Goal: Task Accomplishment & Management: Manage account settings

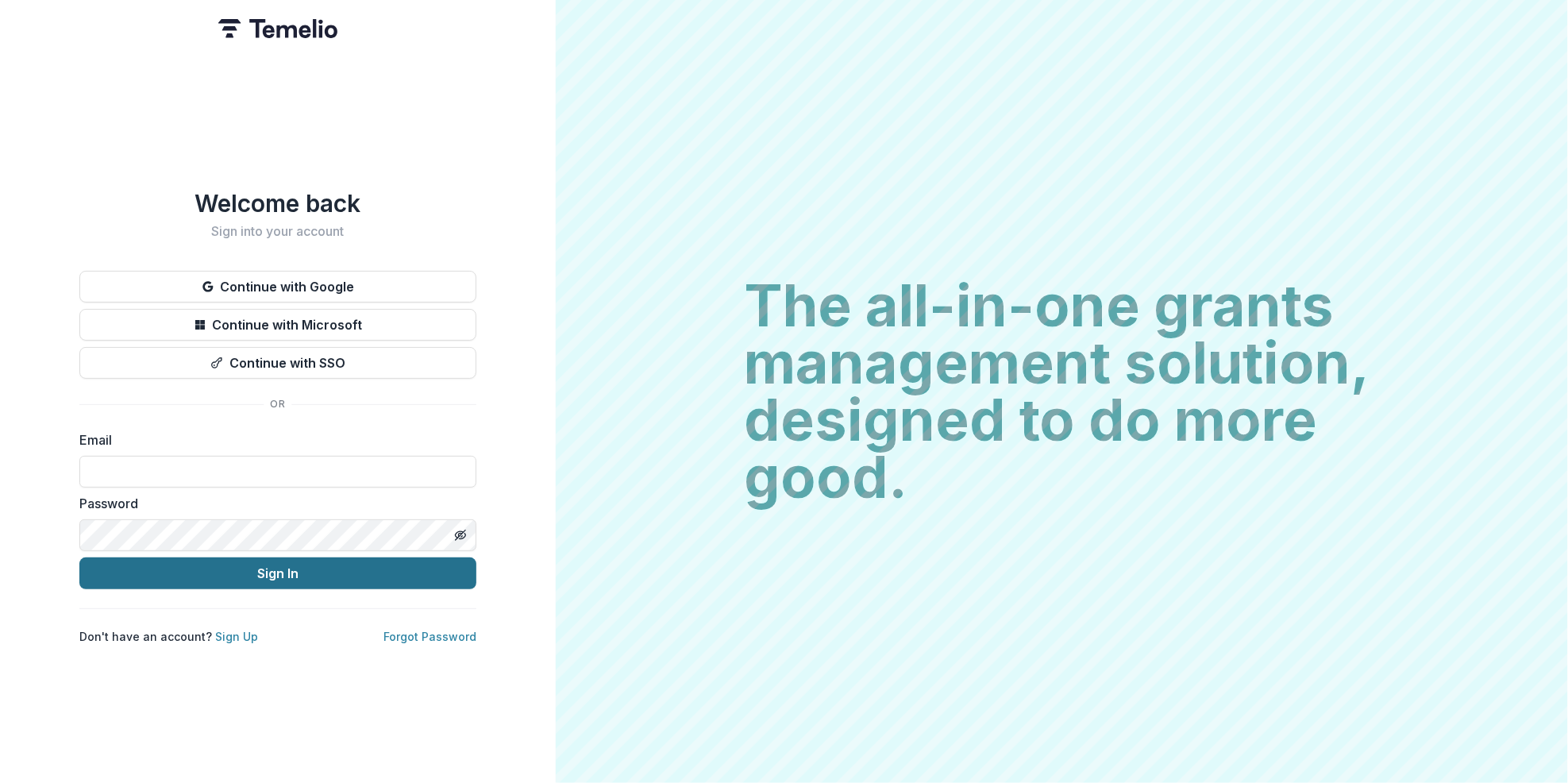
type input "**********"
click at [285, 565] on button "Sign In" at bounding box center [277, 573] width 397 height 32
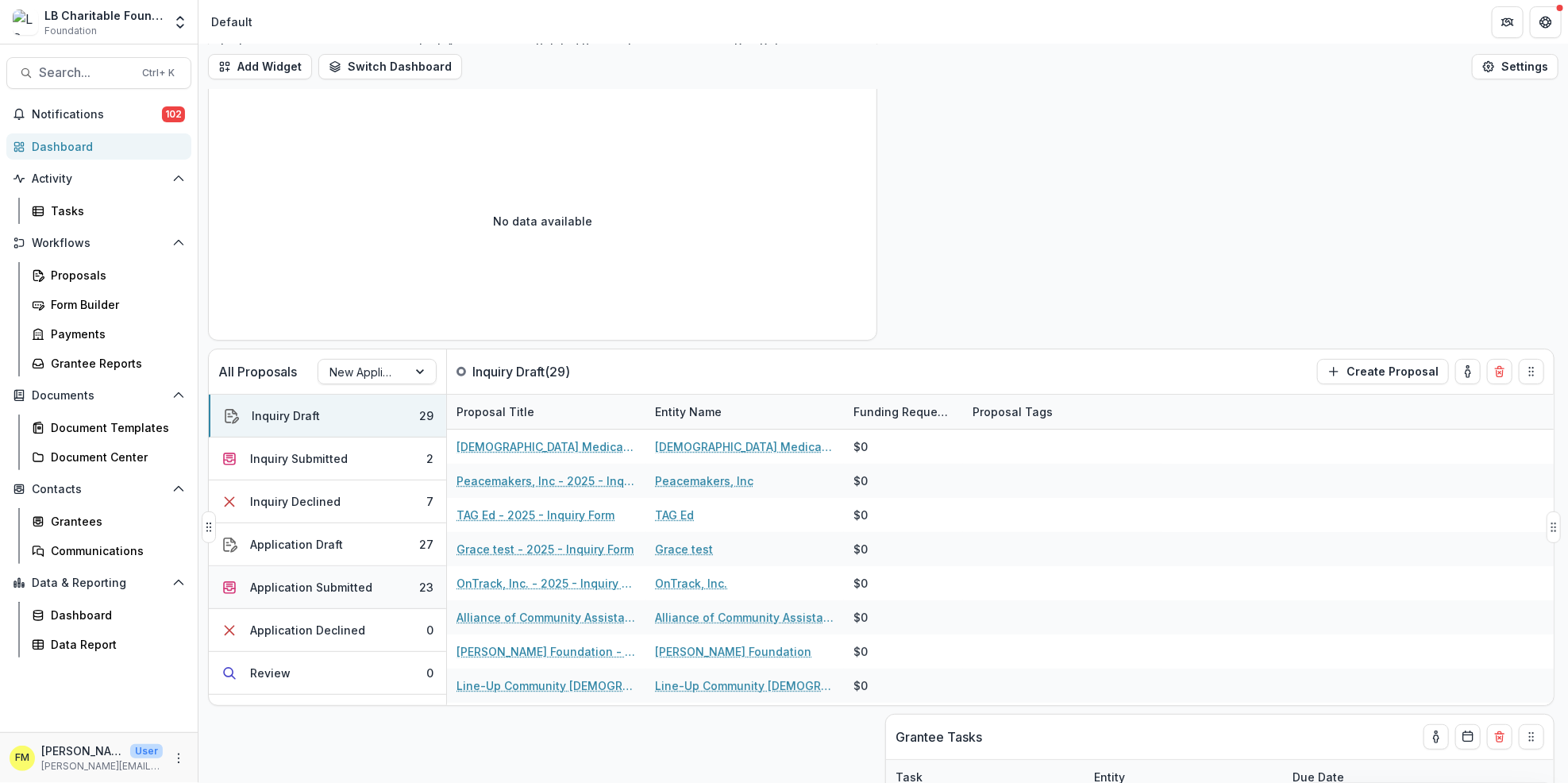
click at [405, 593] on button "Application Submitted 23" at bounding box center [328, 587] width 237 height 43
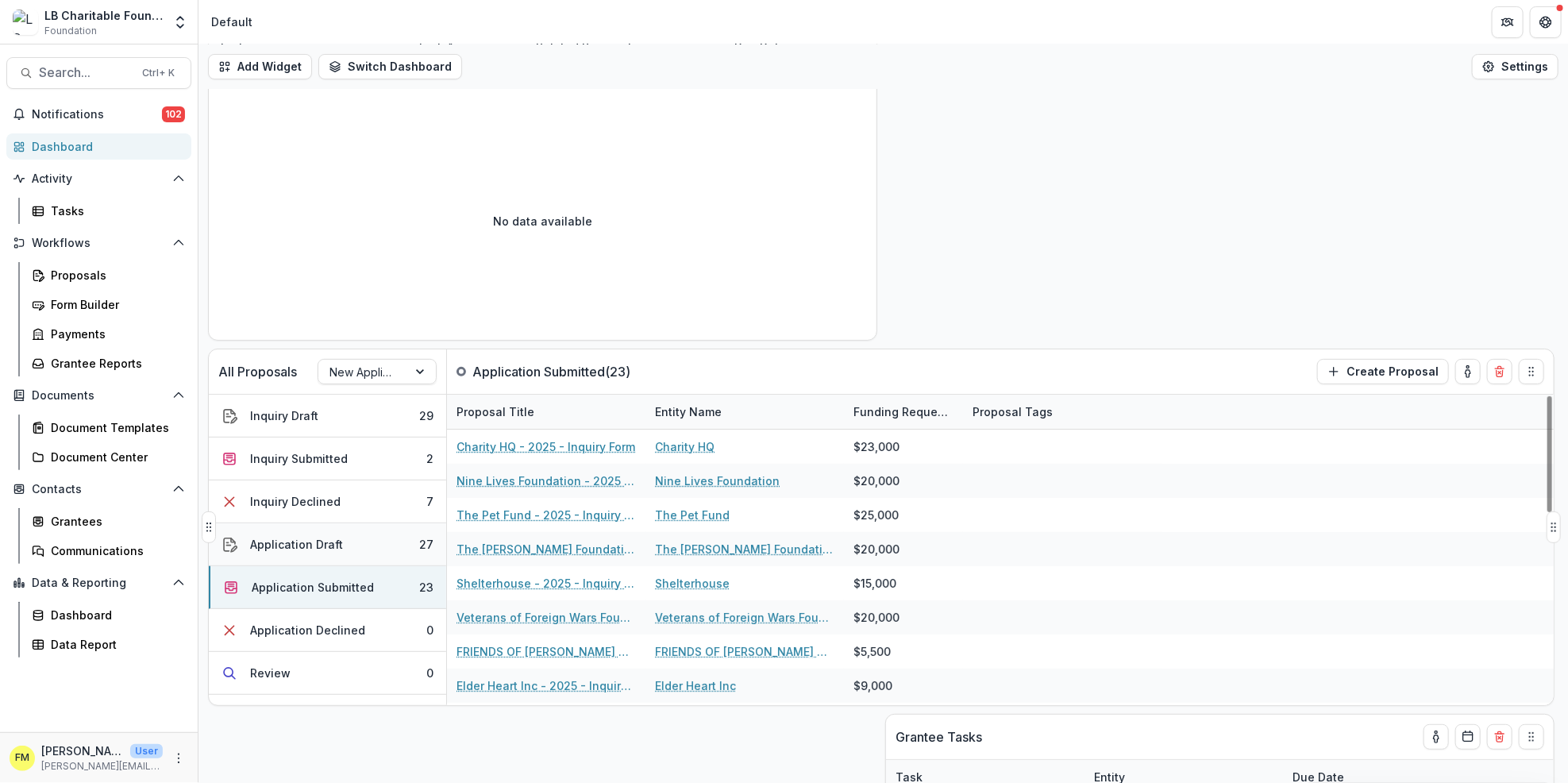
click at [384, 544] on button "Application Draft 27" at bounding box center [328, 544] width 237 height 43
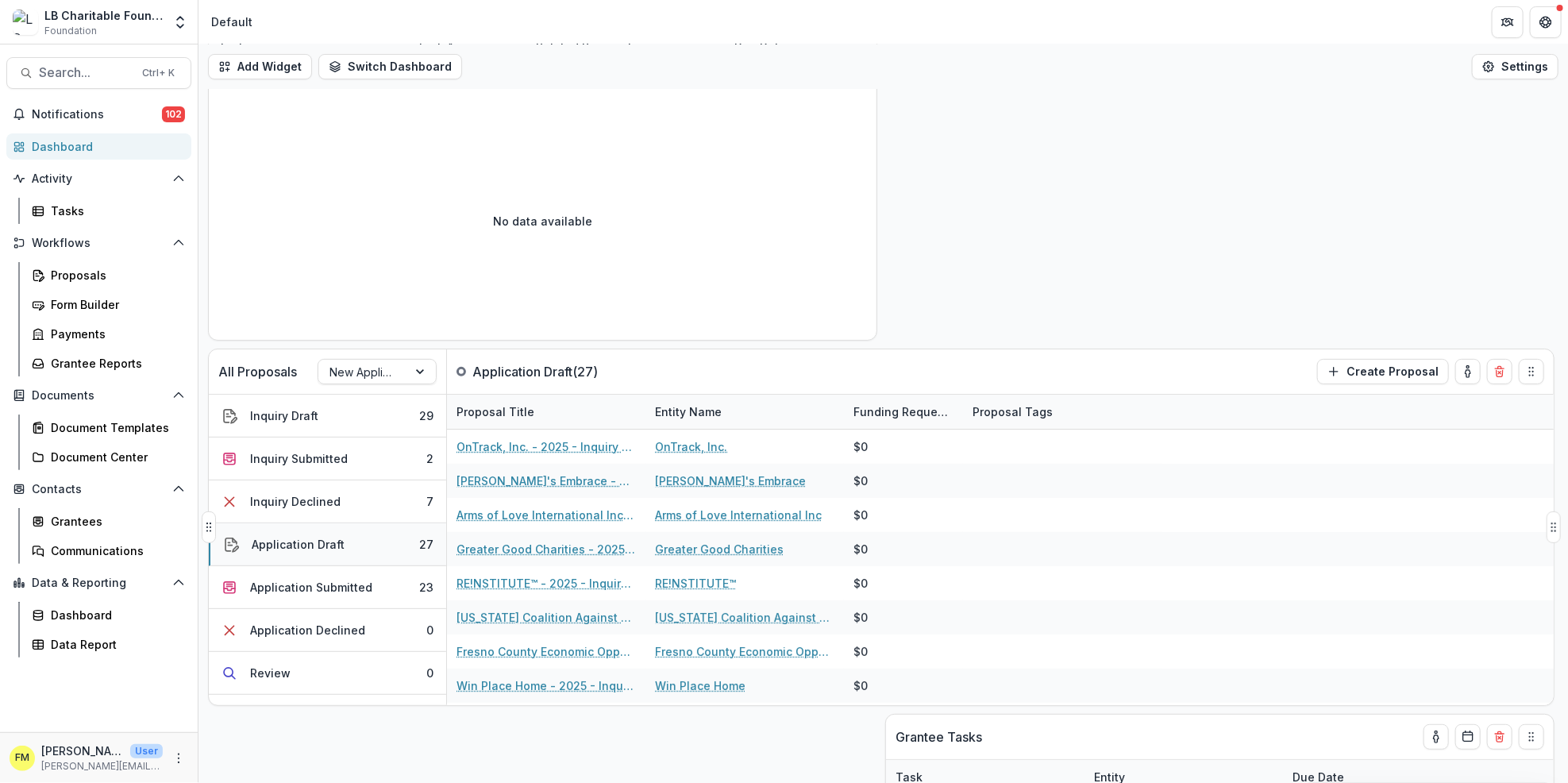
click at [384, 544] on button "Application Draft 27" at bounding box center [328, 544] width 237 height 43
click at [99, 148] on div "Dashboard" at bounding box center [105, 146] width 147 height 17
click at [349, 470] on button "Inquiry Submitted 2" at bounding box center [328, 458] width 237 height 43
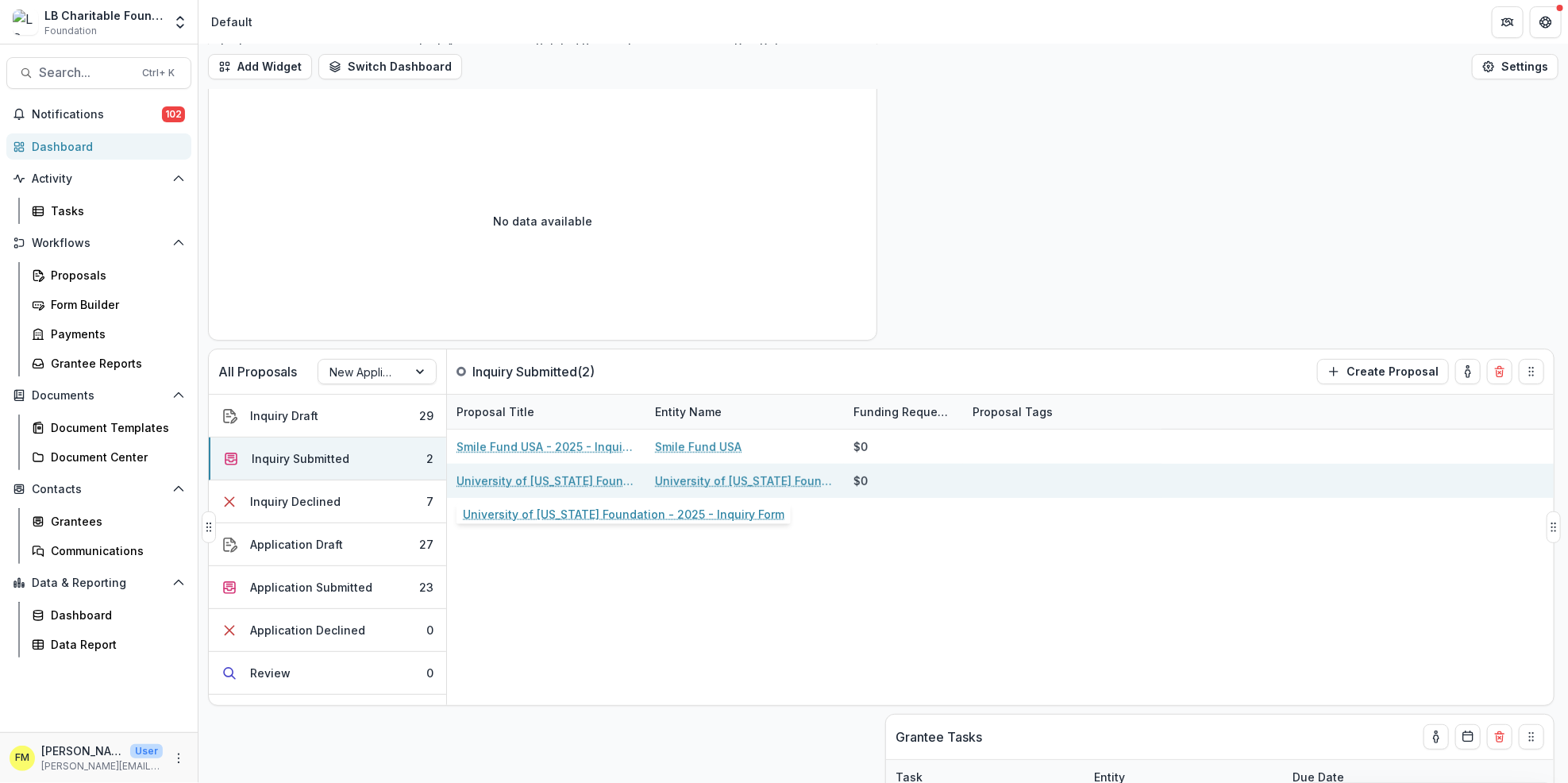
click at [510, 478] on link "University of [US_STATE] Foundation - 2025 - Inquiry Form" at bounding box center [546, 480] width 180 height 17
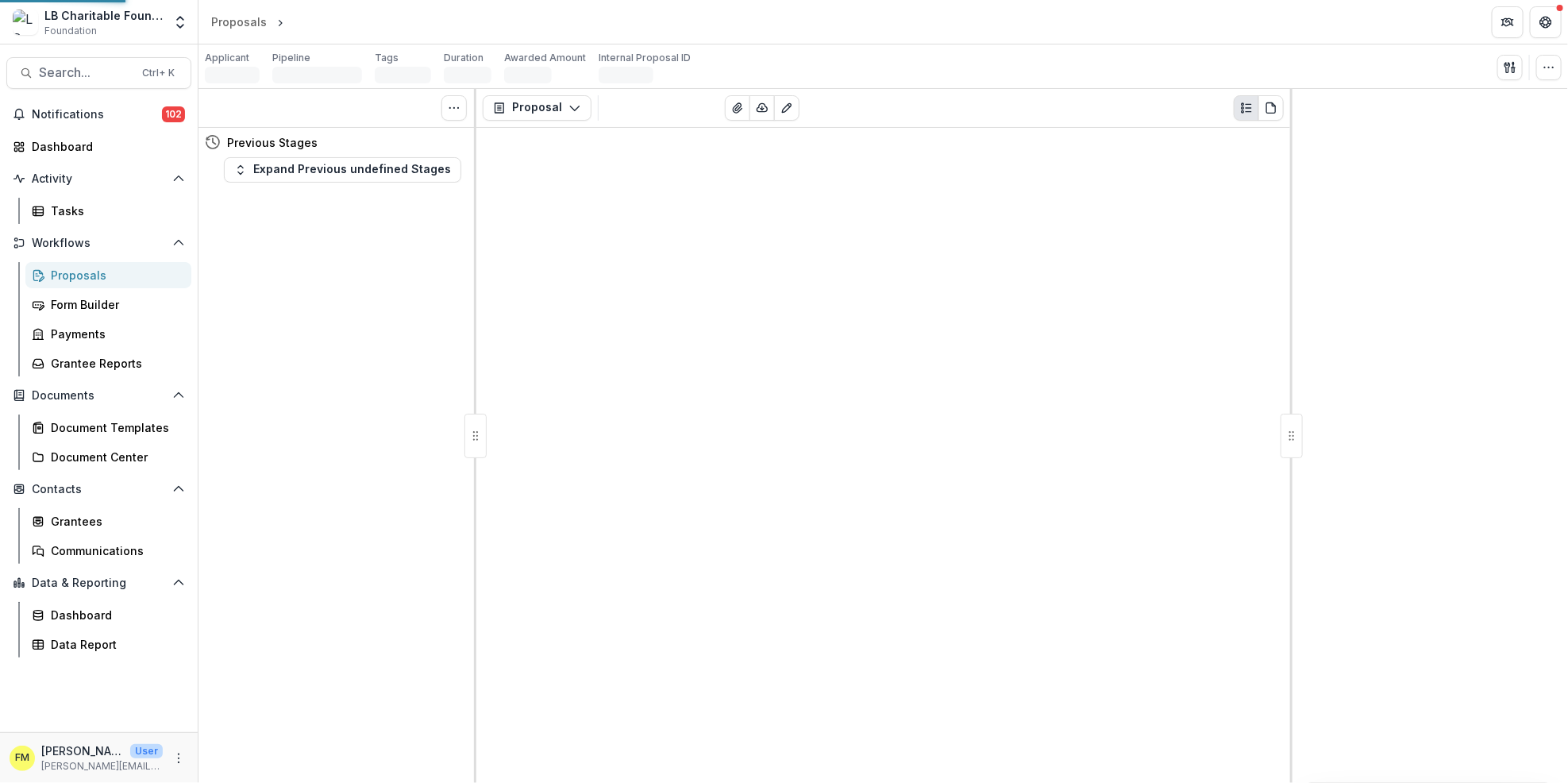
click at [510, 478] on div "Proposal Proposal Payments Reports Grant Agreements Board Summaries Bank Detail…" at bounding box center [883, 435] width 814 height 694
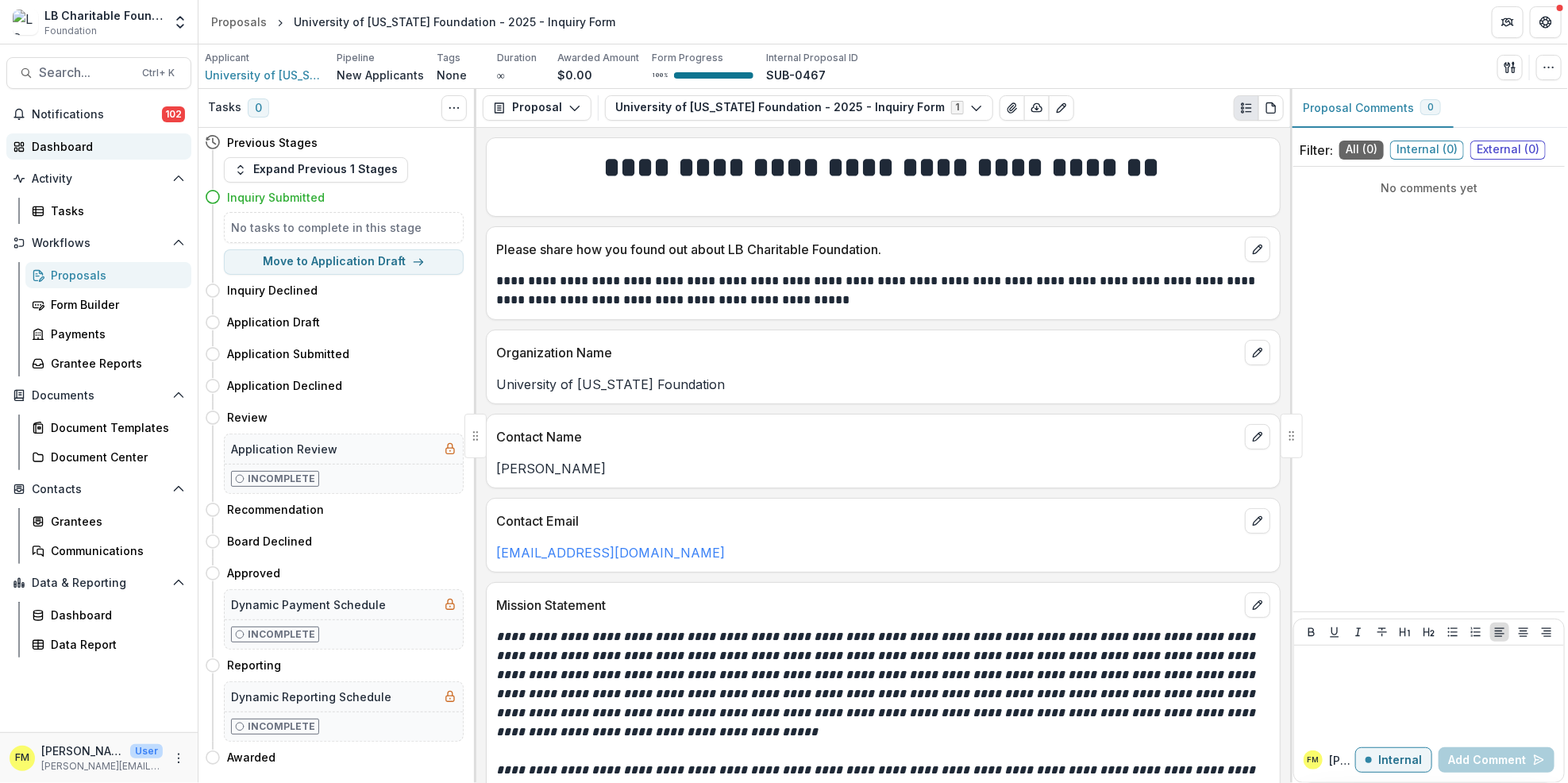
click at [104, 150] on div "Dashboard" at bounding box center [105, 146] width 147 height 17
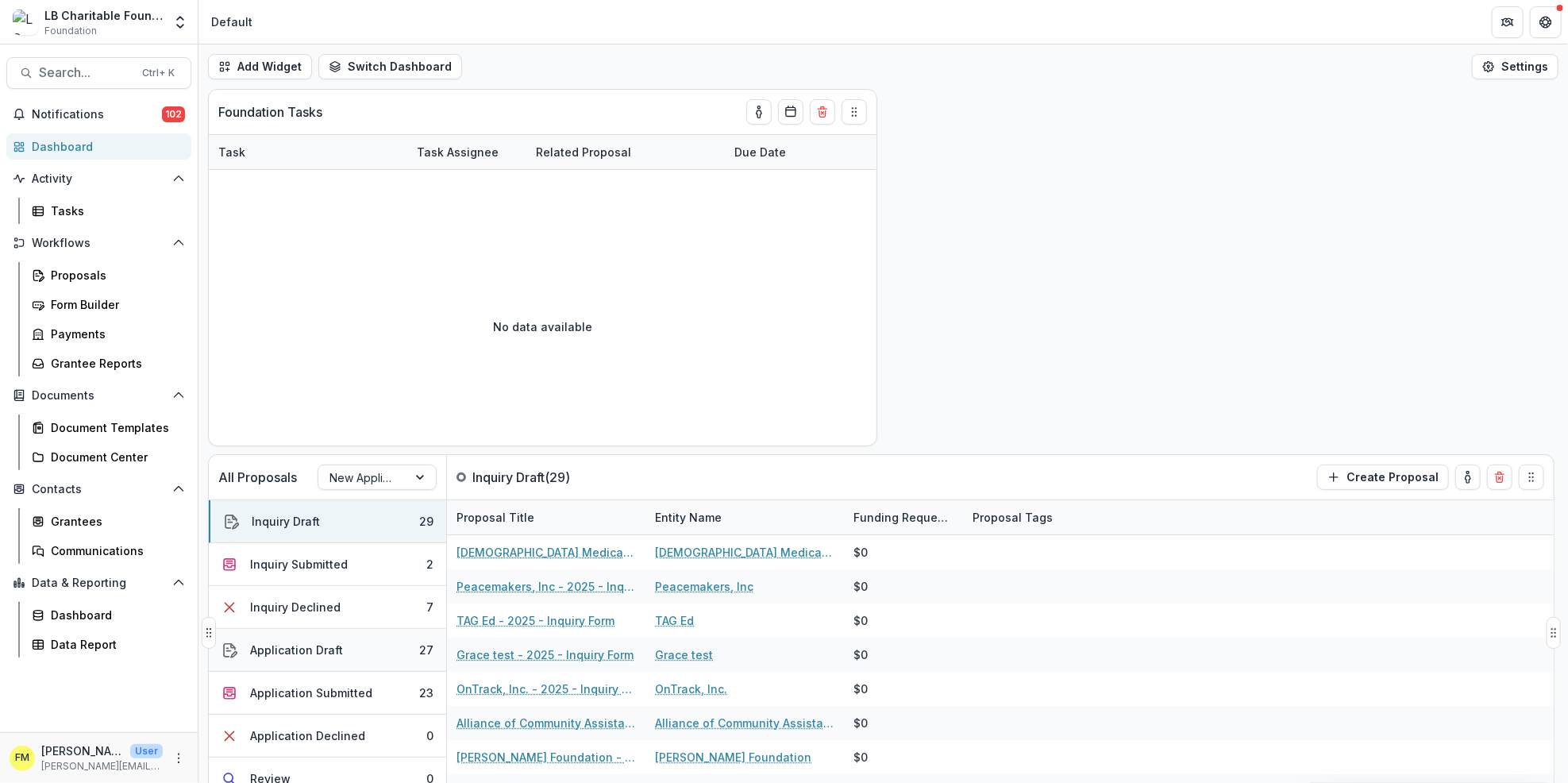
click at [368, 654] on button "Application Draft 27" at bounding box center [328, 649] width 237 height 43
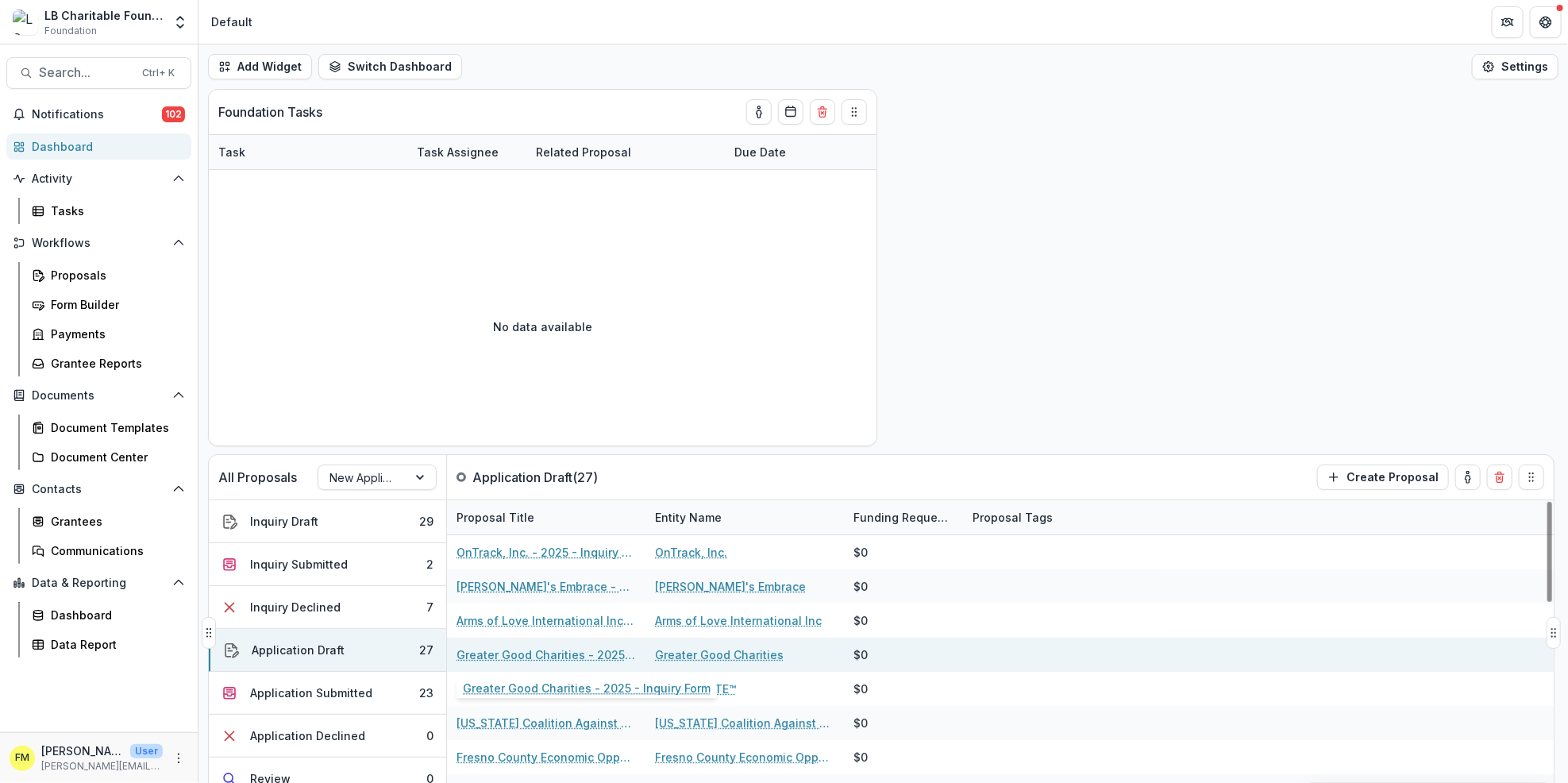
click at [512, 650] on link "Greater Good Charities - 2025 - Inquiry Form" at bounding box center [546, 654] width 180 height 17
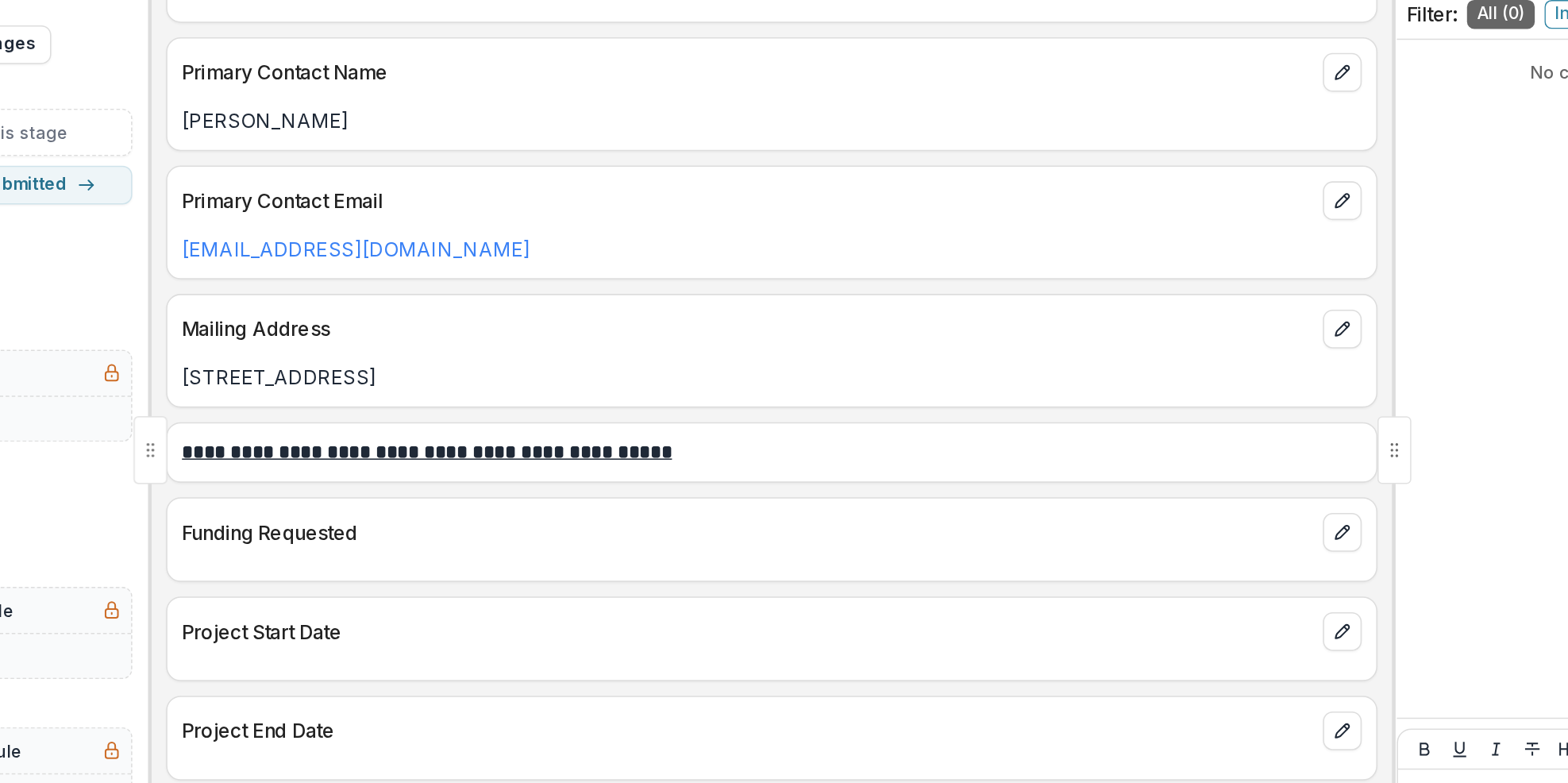
scroll to position [623, 0]
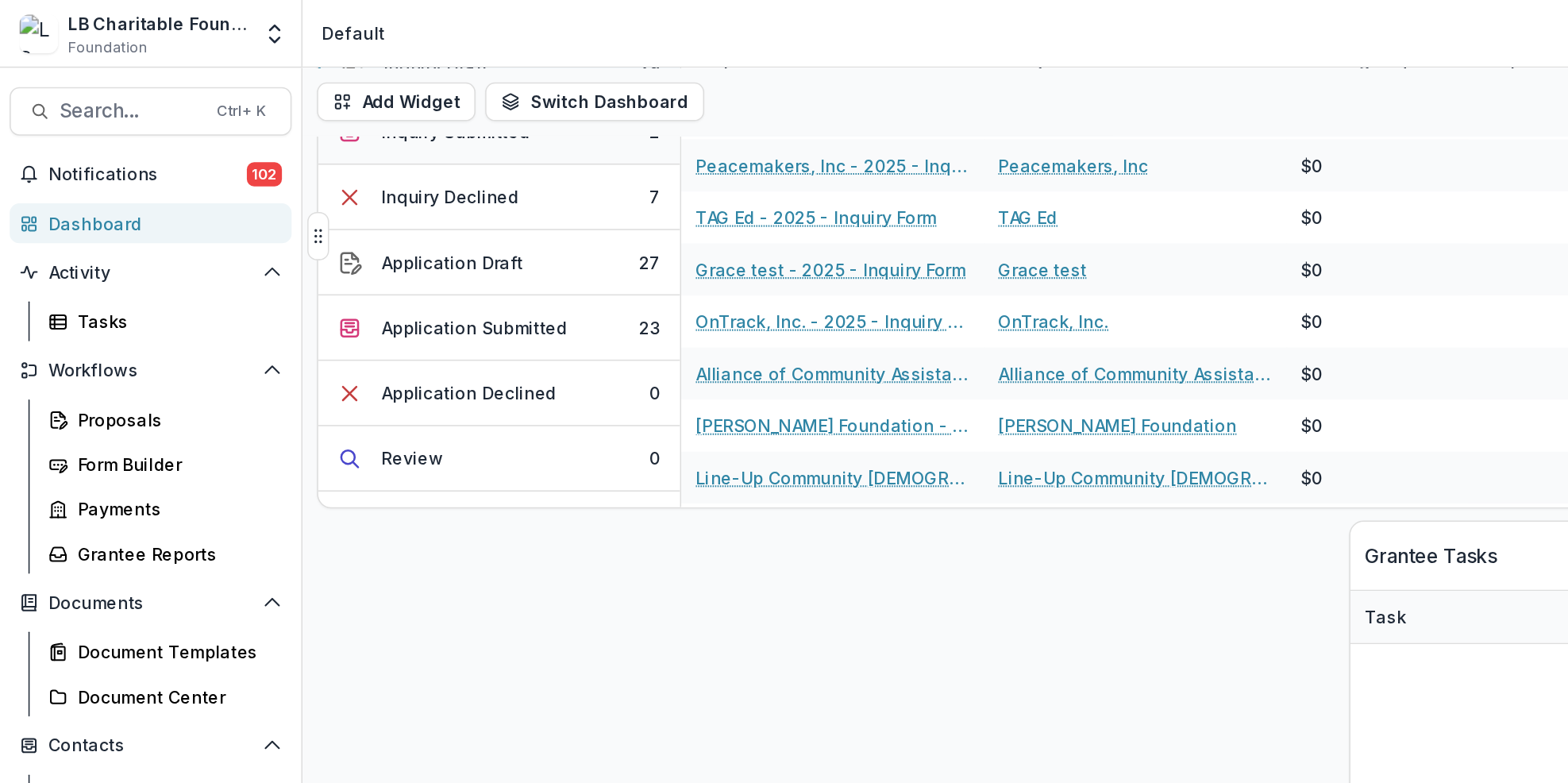
scroll to position [486, 0]
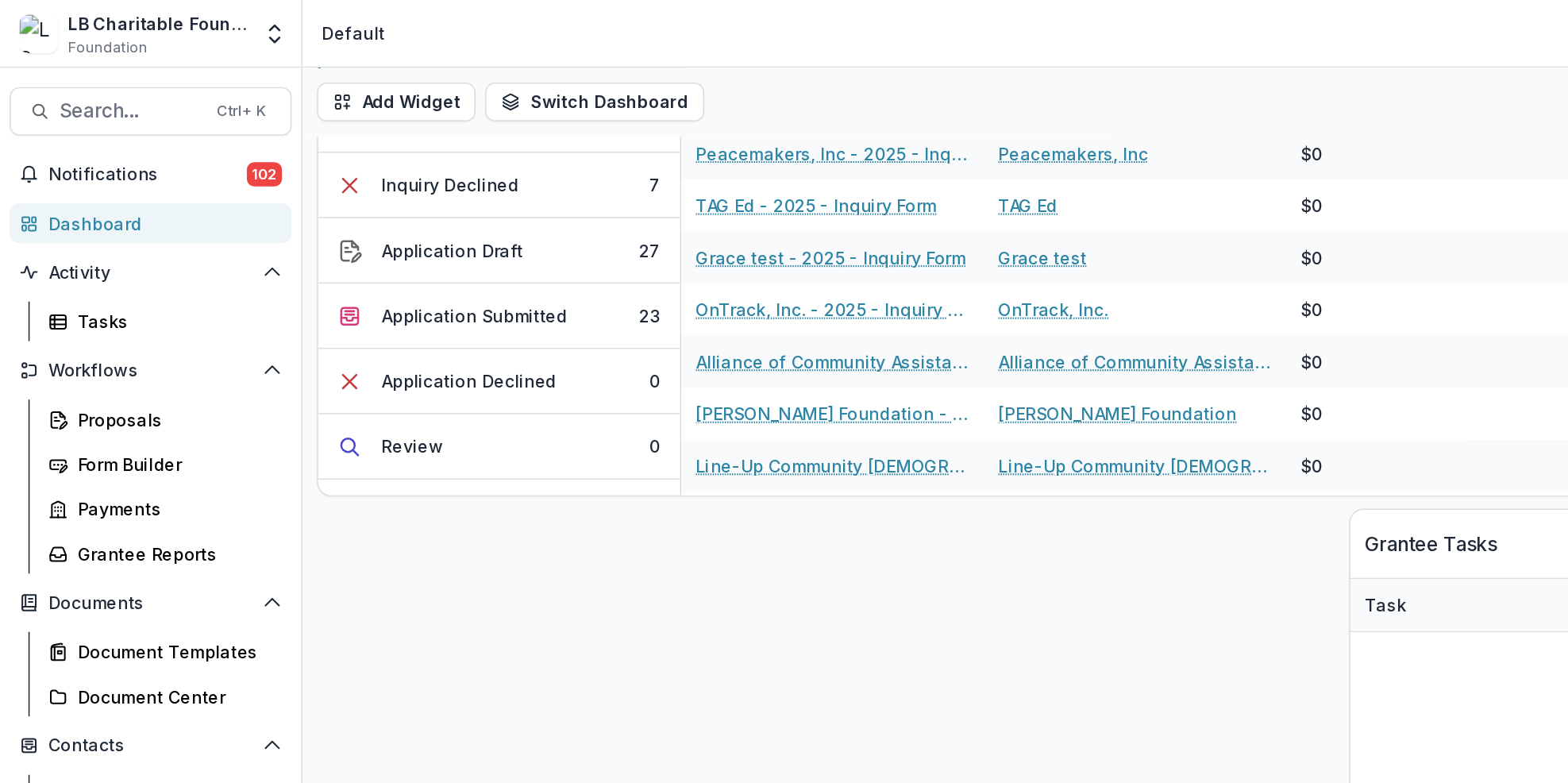
drag, startPoint x: 138, startPoint y: 153, endPoint x: 174, endPoint y: 140, distance: 38.3
click at [139, 151] on div "Dashboard" at bounding box center [105, 146] width 147 height 17
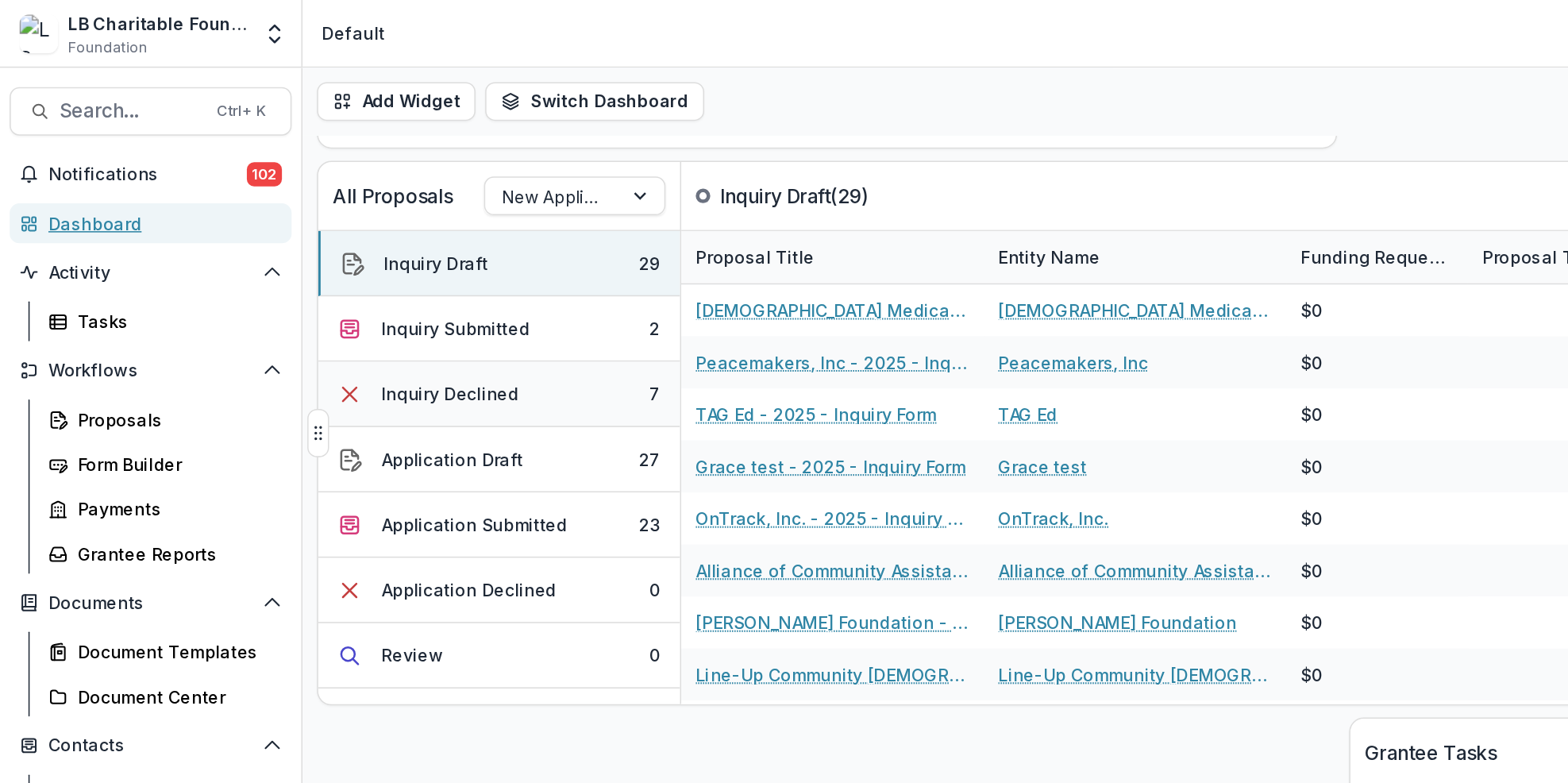
scroll to position [347, 0]
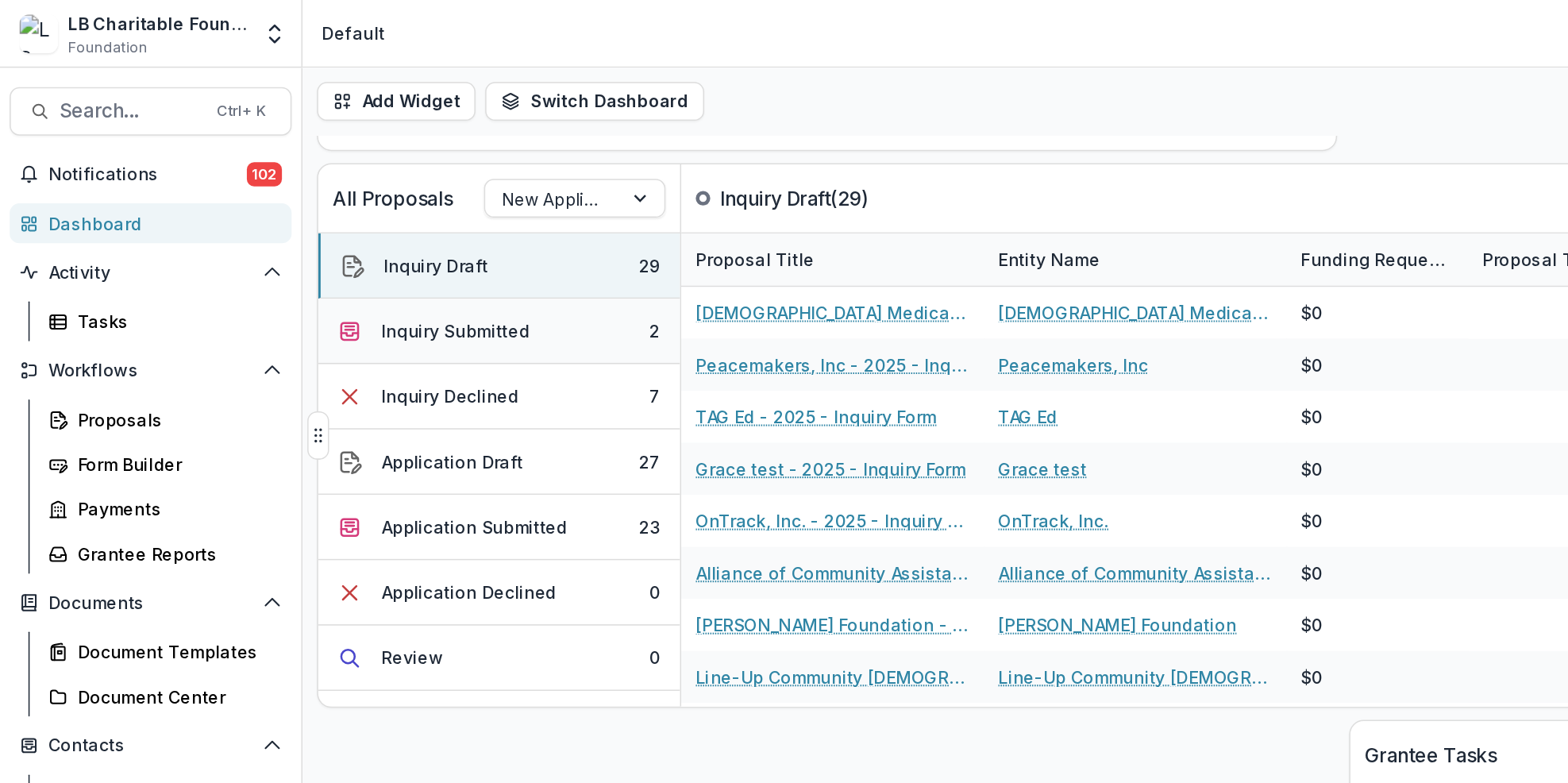
click at [341, 207] on button "Inquiry Submitted 2" at bounding box center [328, 217] width 237 height 43
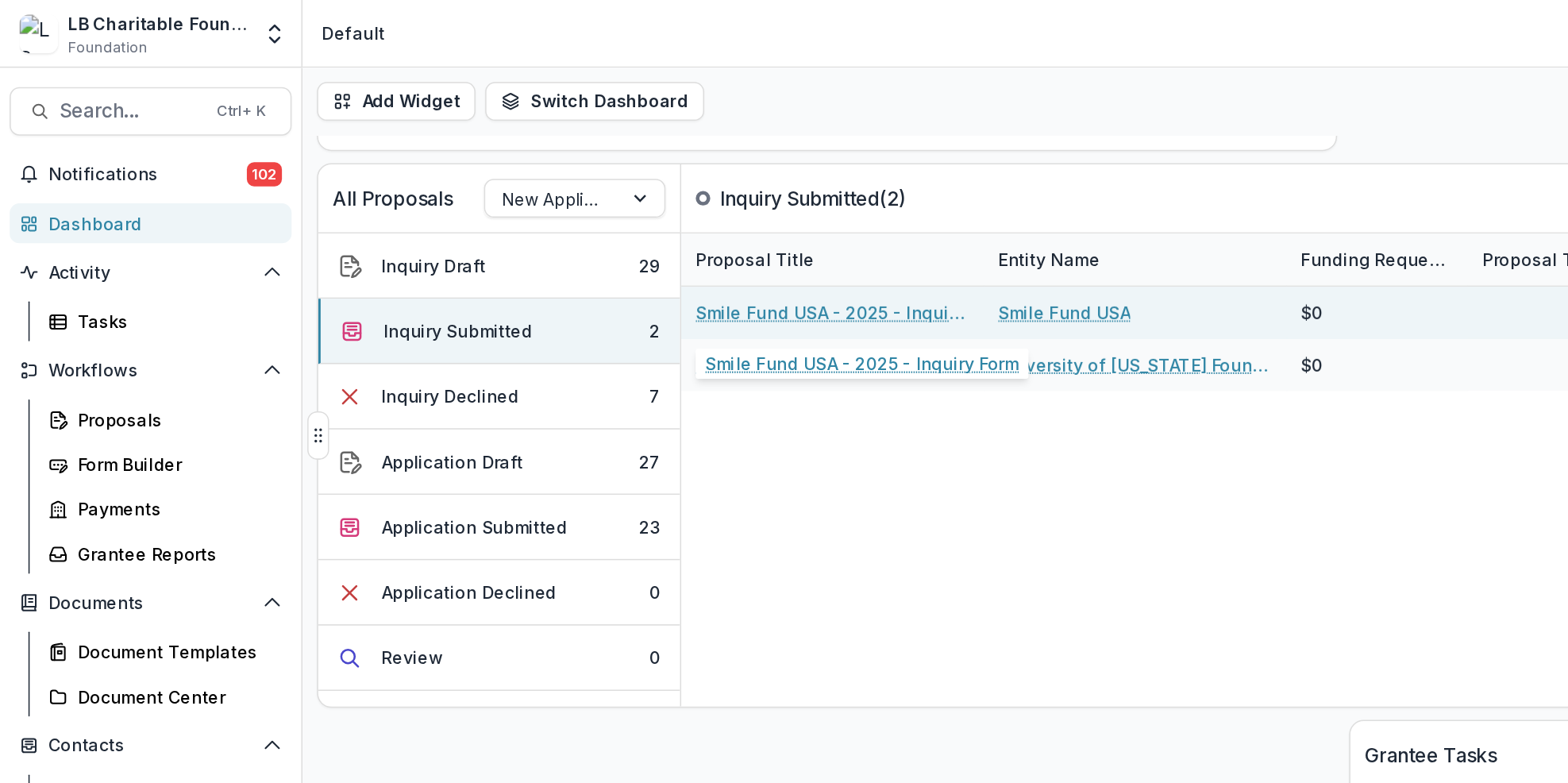
click at [509, 206] on link "Smile Fund USA - 2025 - Inquiry Form" at bounding box center [546, 206] width 180 height 17
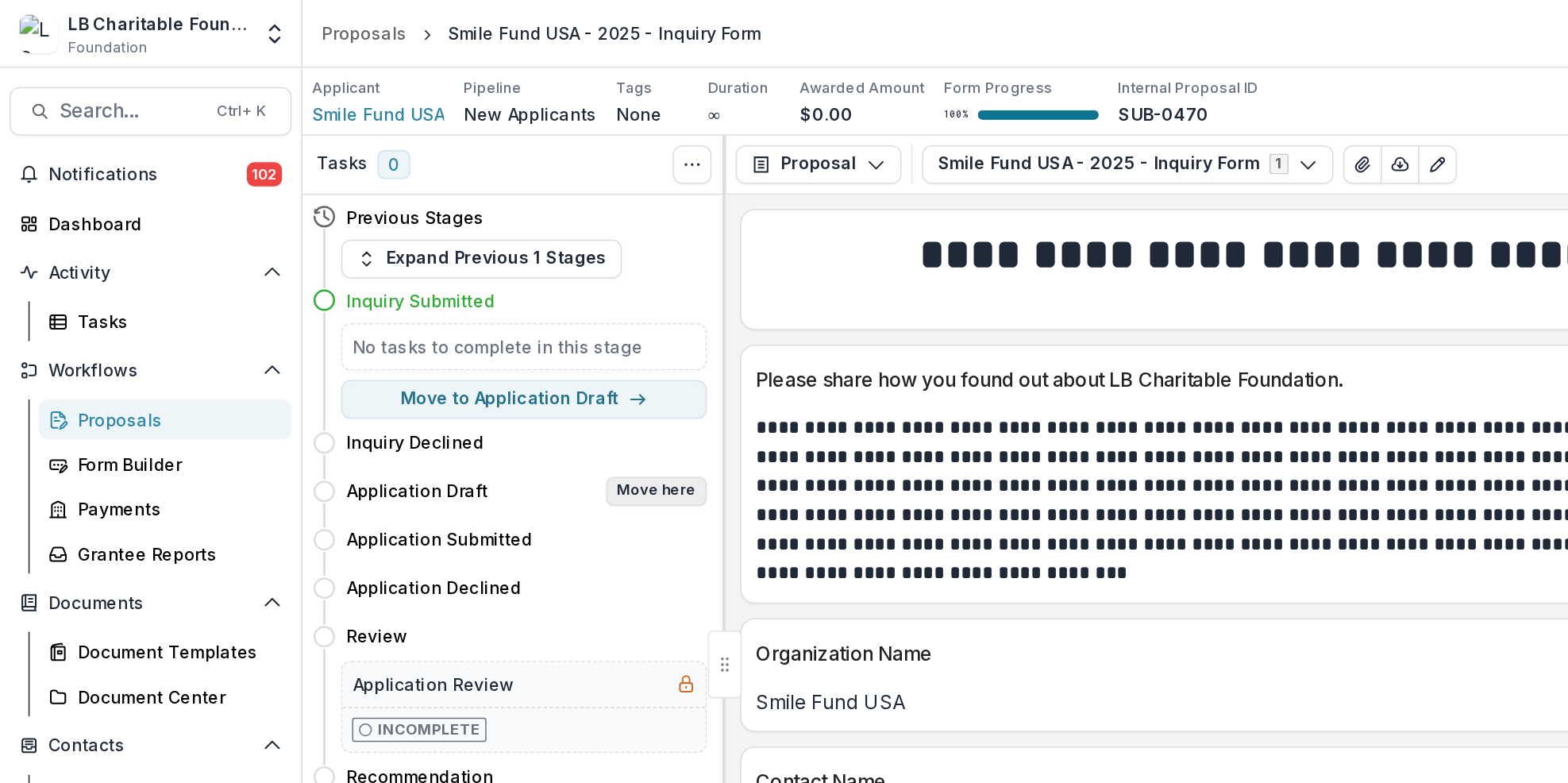
click at [407, 322] on button "Move here" at bounding box center [430, 322] width 66 height 19
select select "**********"
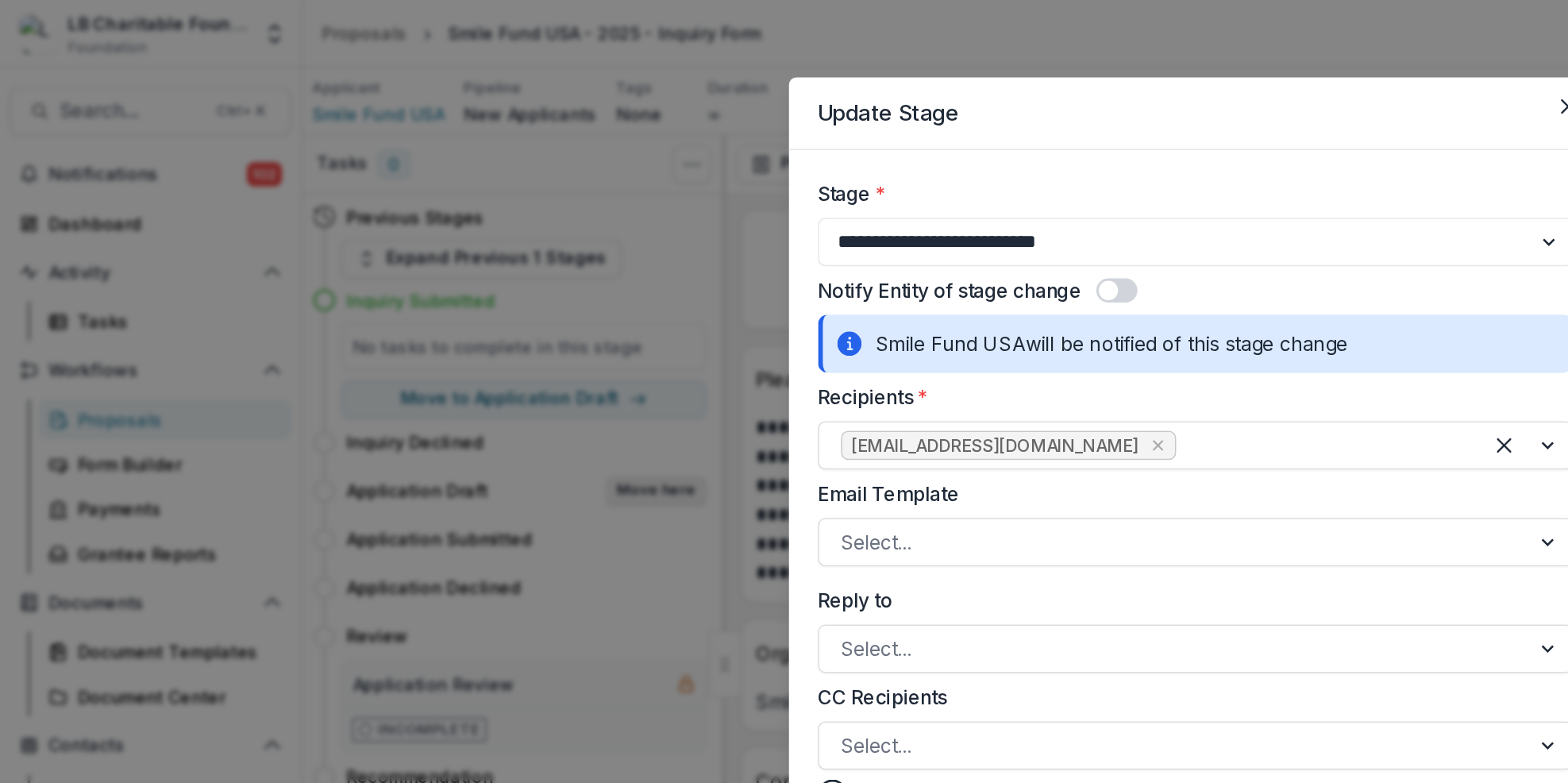
select select "**********"
click at [1016, 357] on div at bounding box center [1017, 356] width 28 height 30
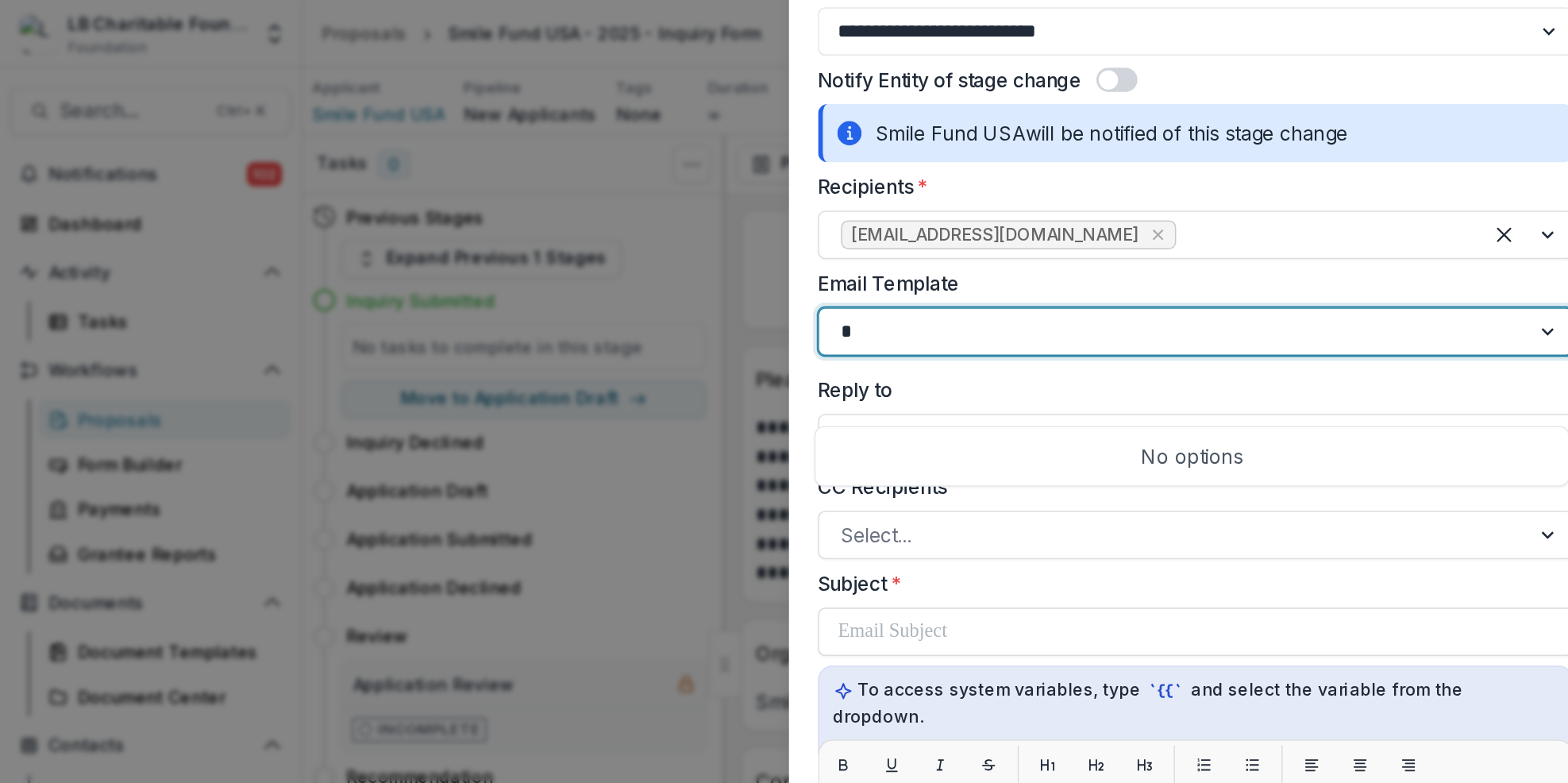
scroll to position [69, 0]
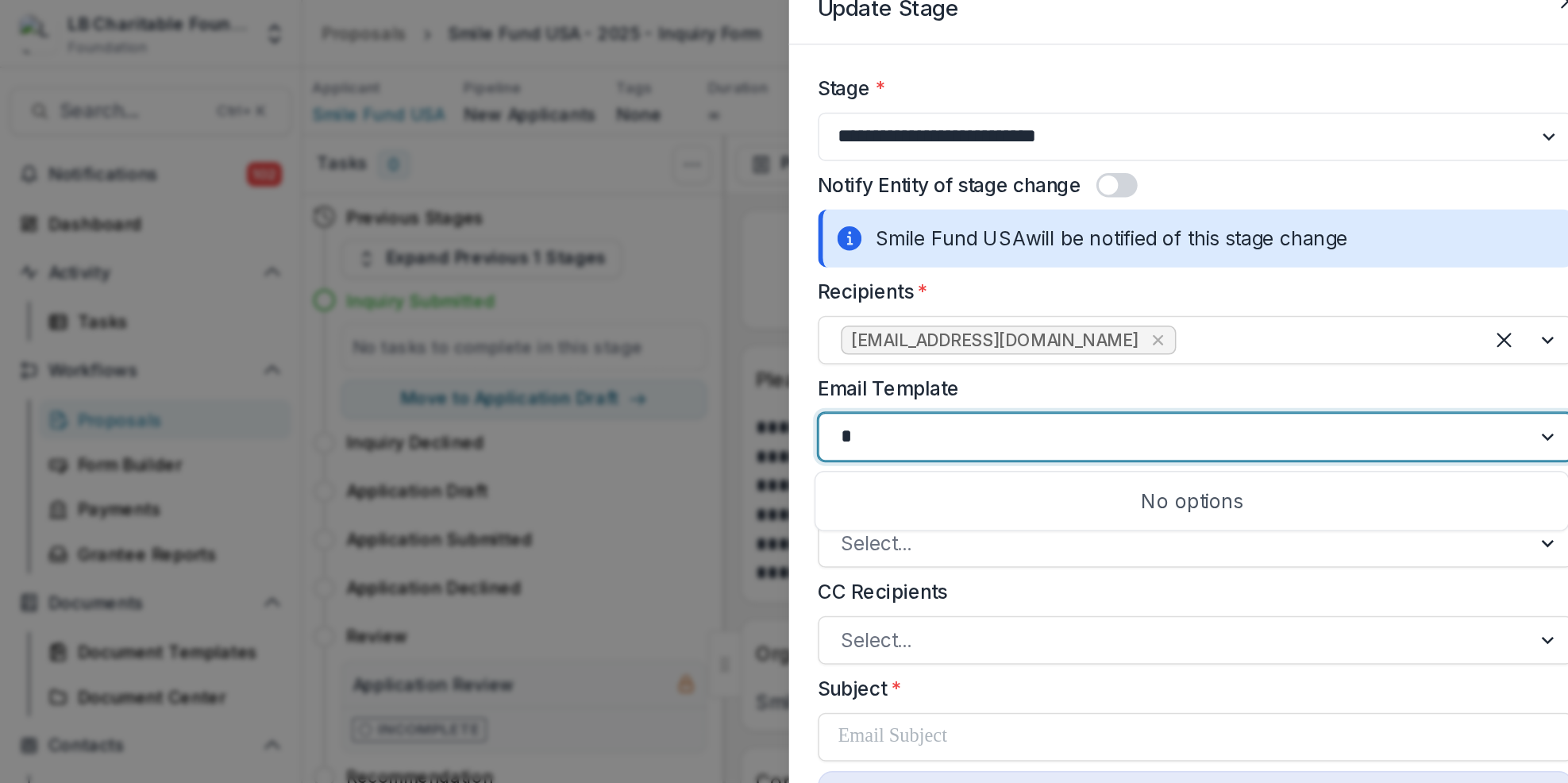
click at [536, 335] on div "No options" at bounding box center [781, 328] width 496 height 39
type input "*"
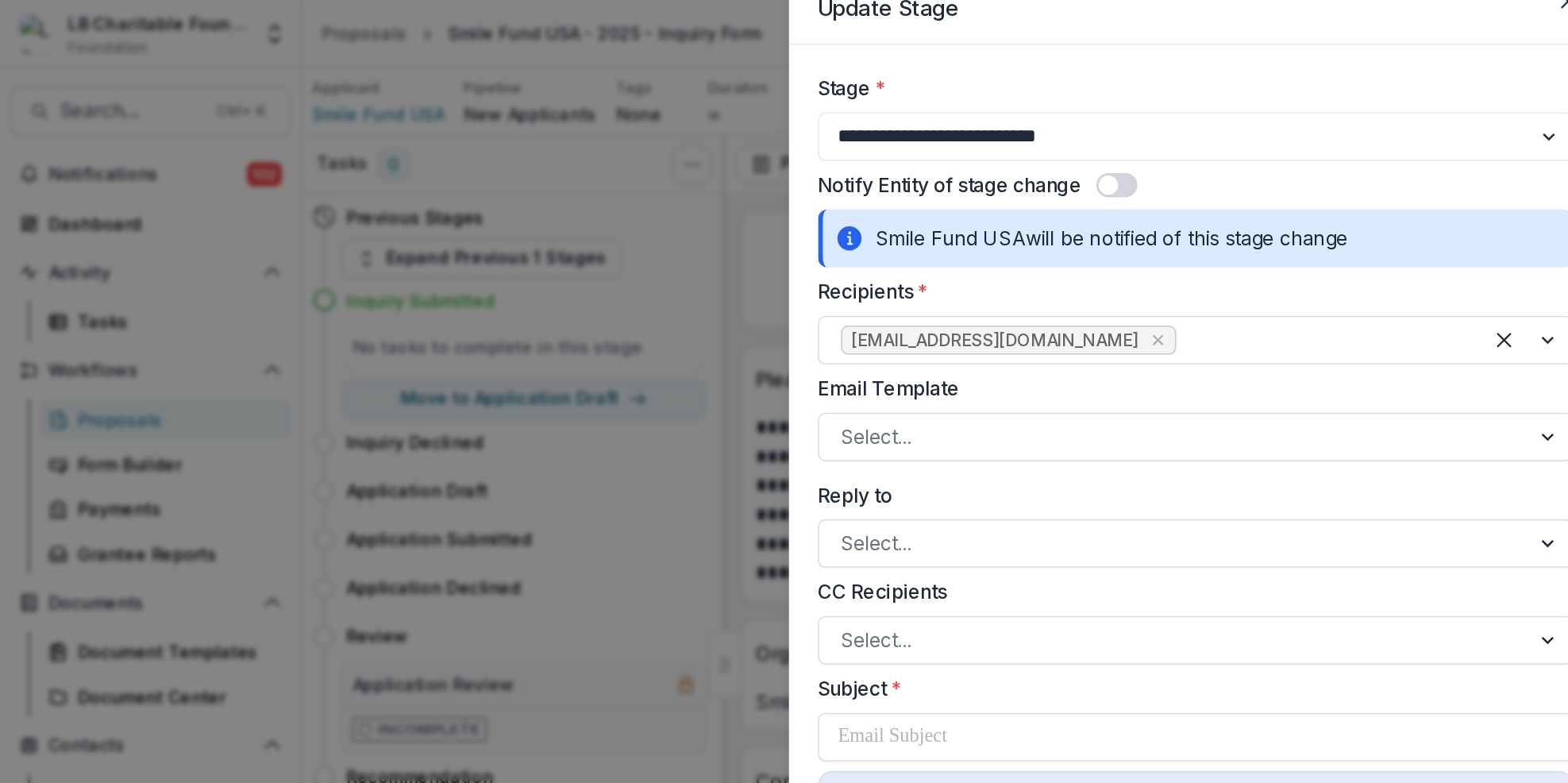
click at [525, 23] on header "Update Stage" at bounding box center [784, 5] width 533 height 48
drag, startPoint x: 57, startPoint y: 96, endPoint x: 82, endPoint y: 83, distance: 28.2
click at [53, 93] on div "**********" at bounding box center [784, 391] width 1568 height 783
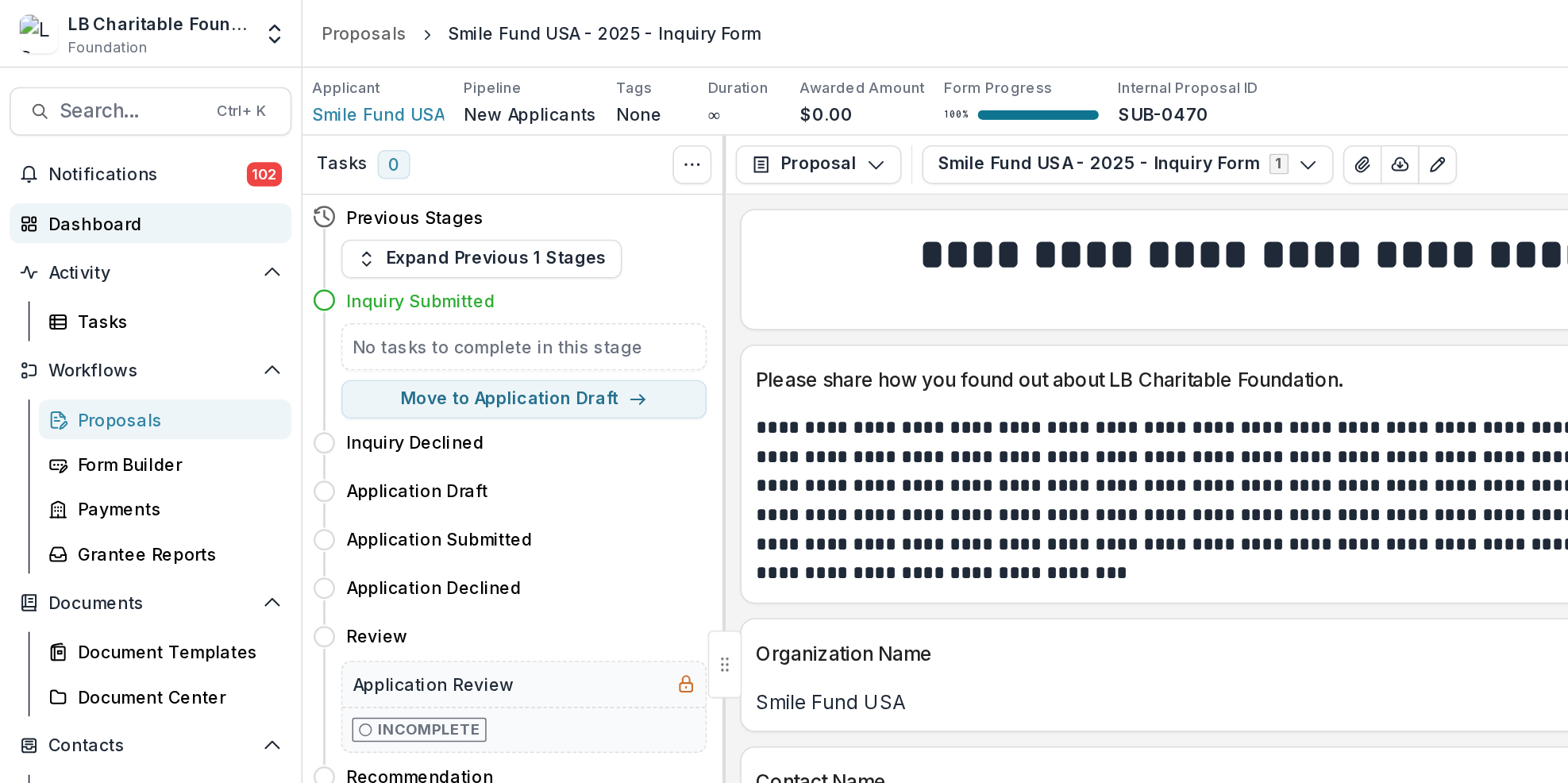
click at [96, 151] on div "Dashboard" at bounding box center [105, 146] width 147 height 17
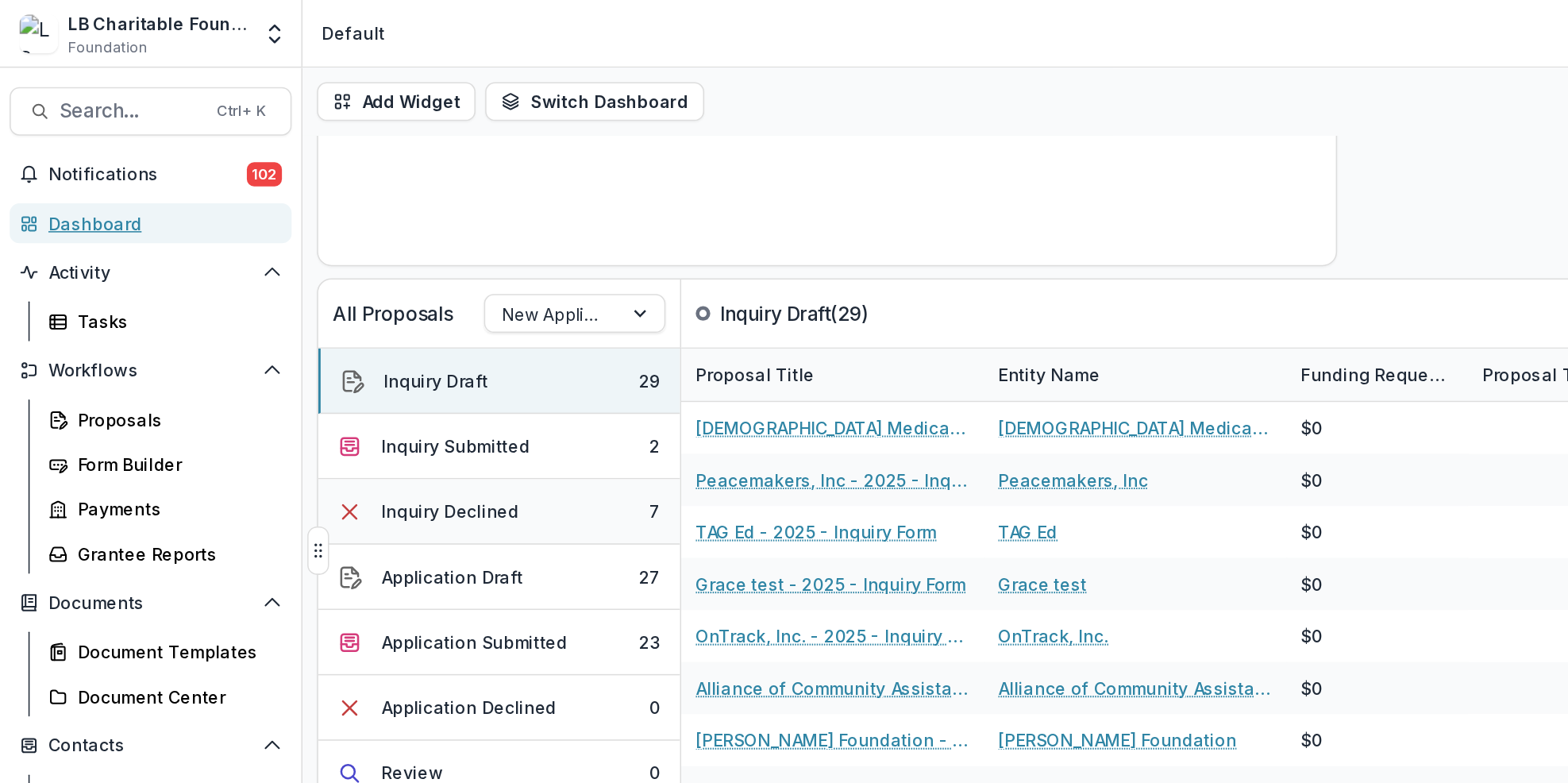
scroll to position [277, 0]
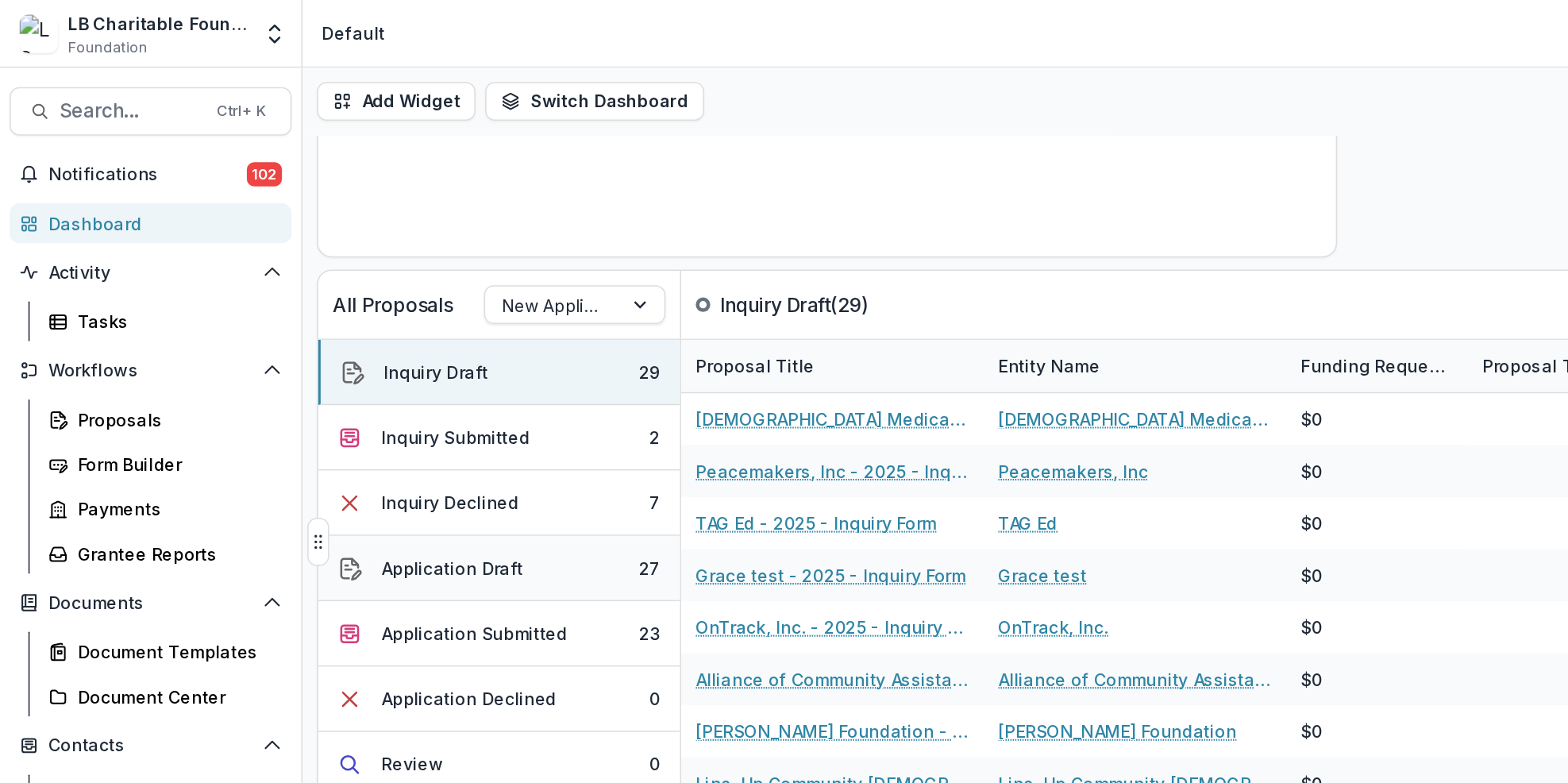
click at [379, 373] on button "Application Draft 27" at bounding box center [328, 373] width 237 height 43
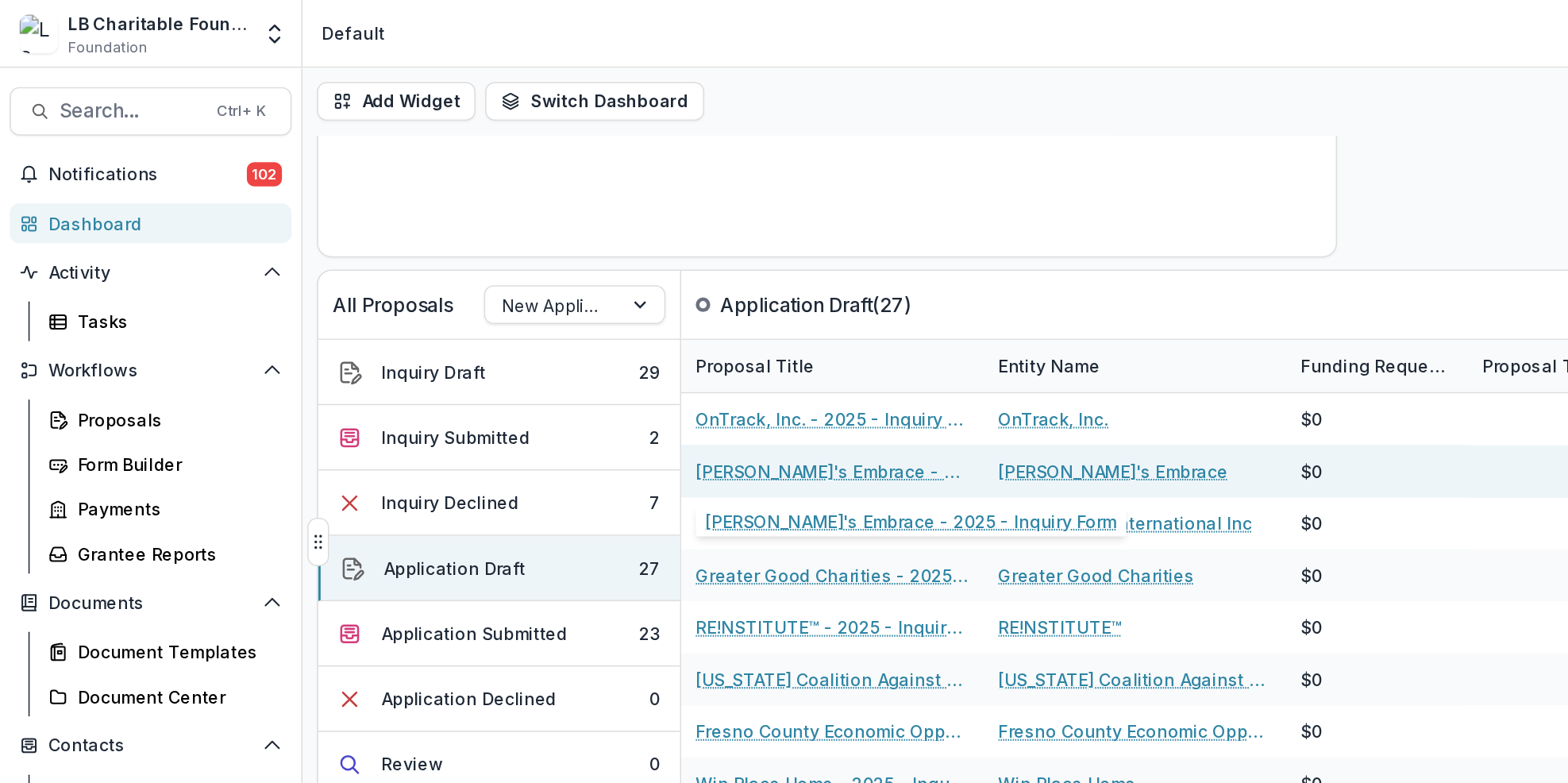
click at [507, 308] on link "[PERSON_NAME]'s Embrace - 2025 - Inquiry Form" at bounding box center [546, 309] width 180 height 17
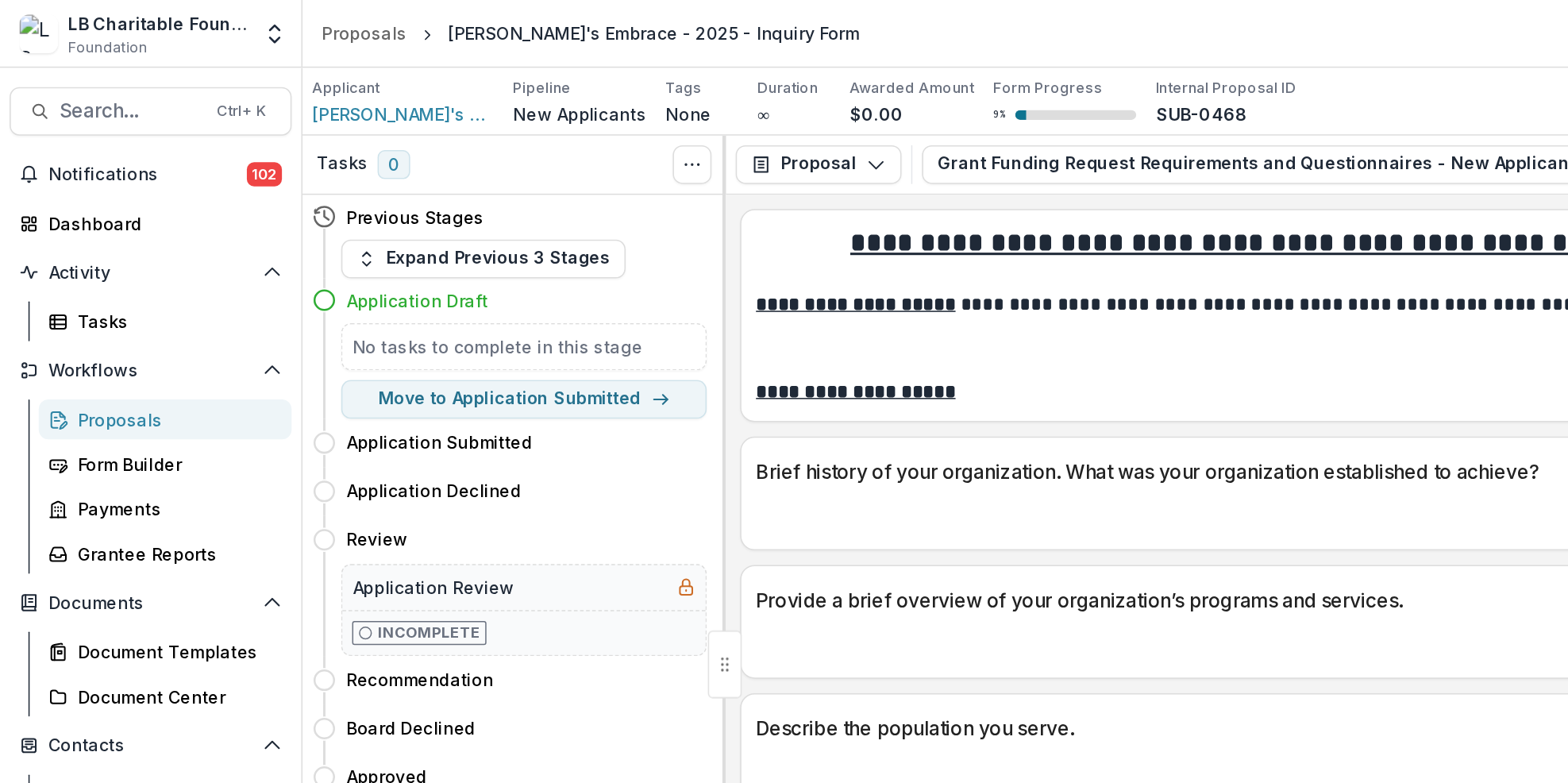
click at [341, 200] on div "Application Draft" at bounding box center [345, 197] width 237 height 17
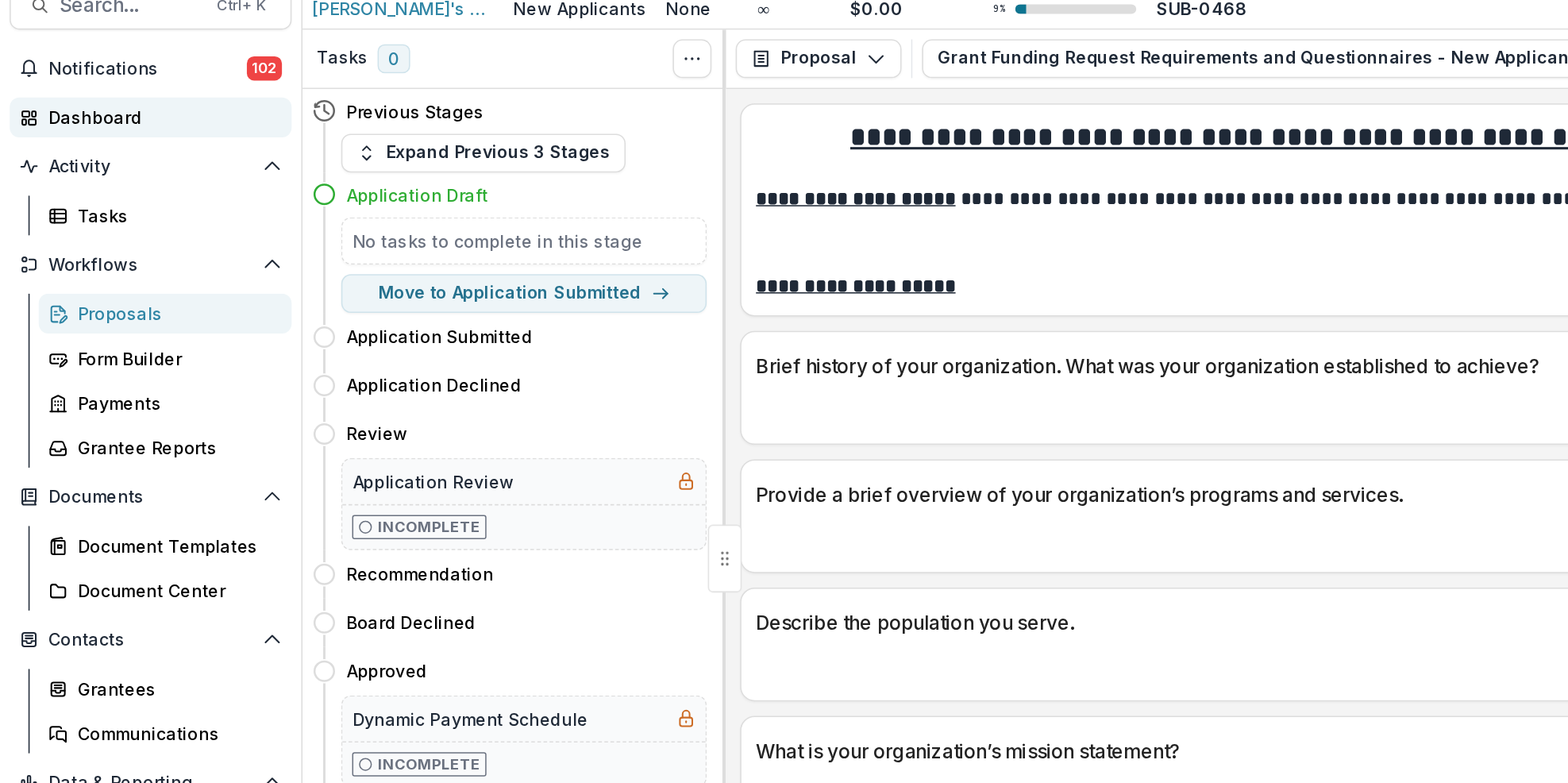
click at [90, 148] on div "Dashboard" at bounding box center [105, 146] width 147 height 17
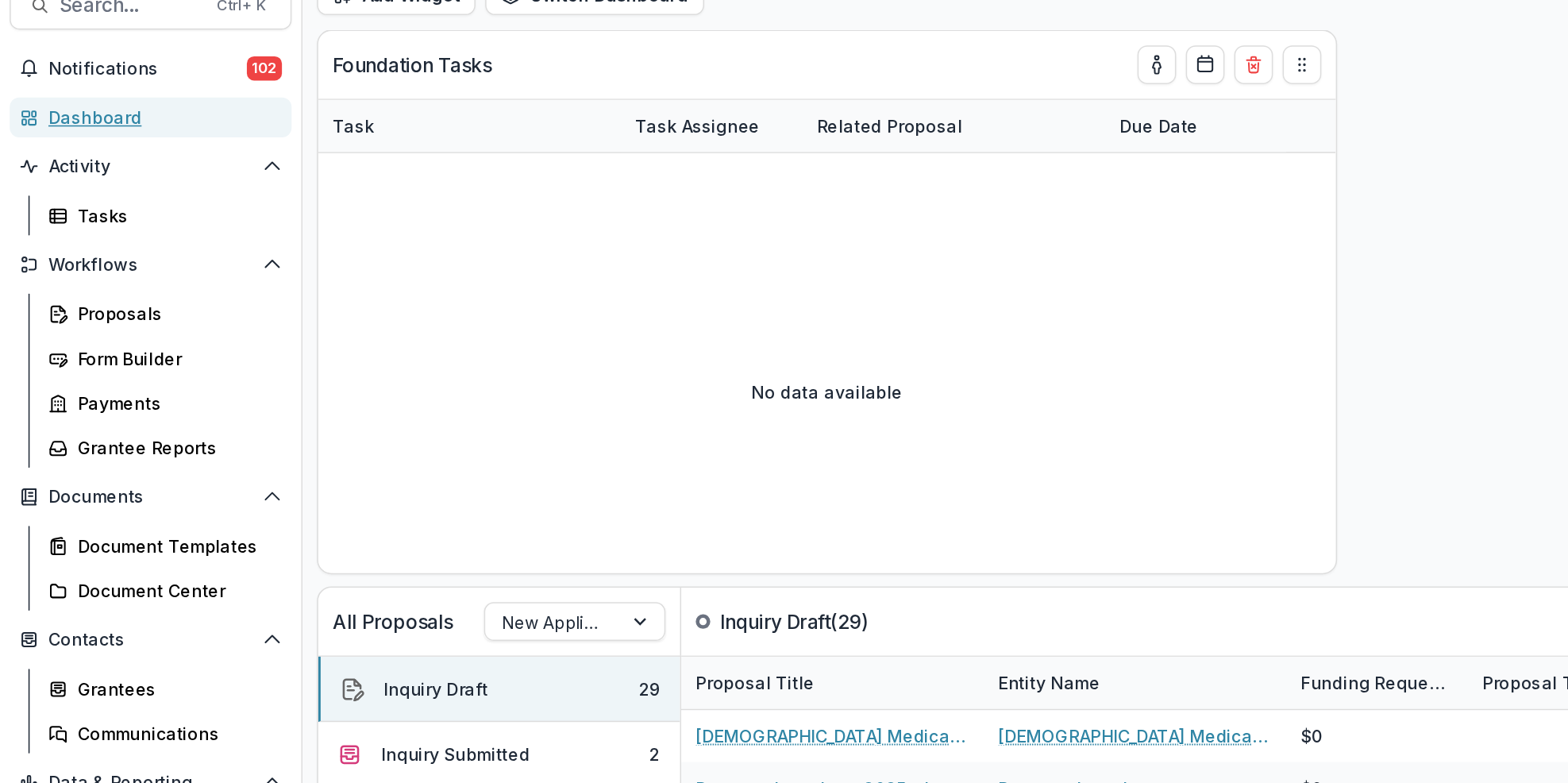
scroll to position [277, 0]
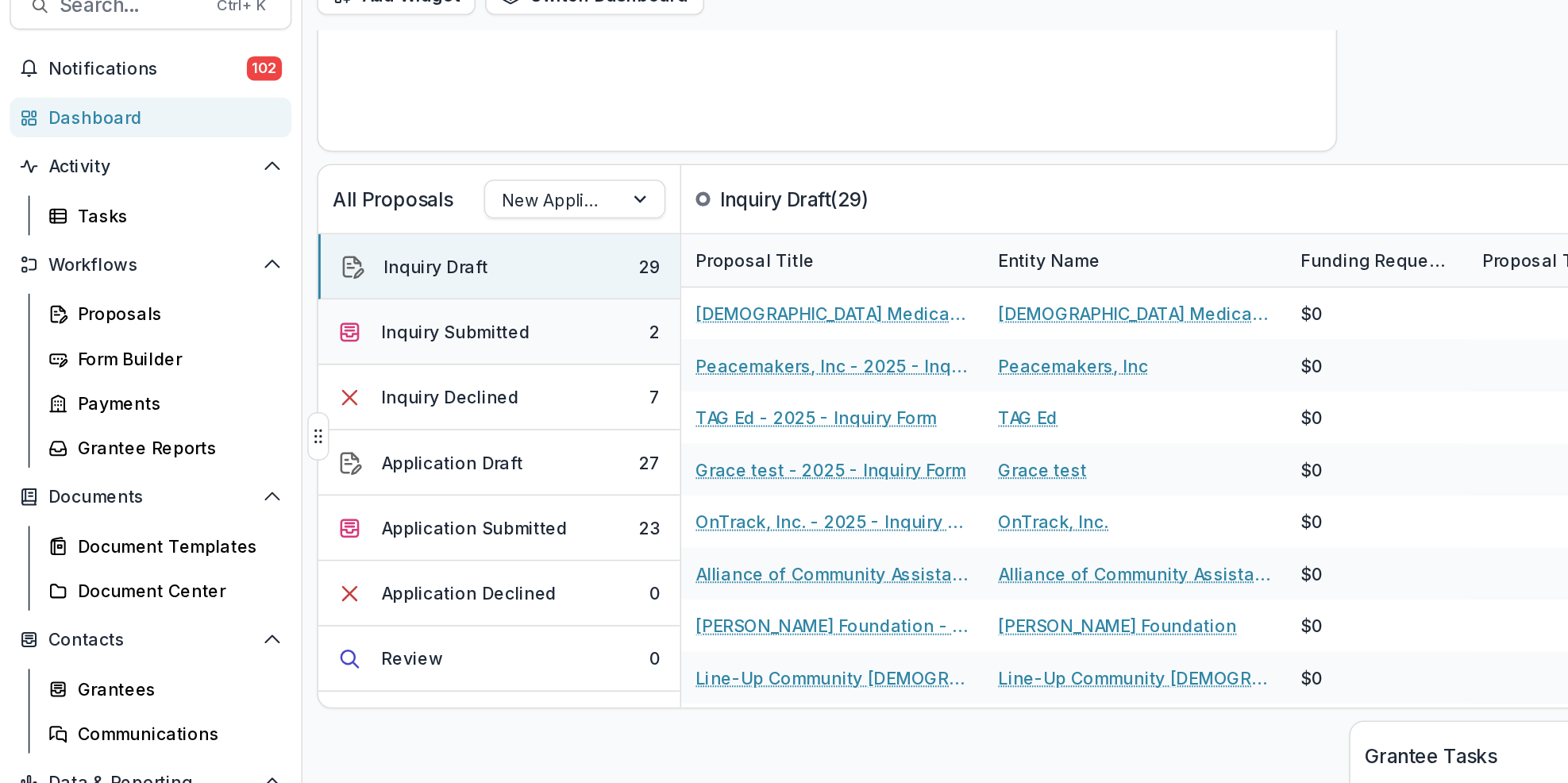
click at [367, 297] on button "Inquiry Submitted 2" at bounding box center [328, 287] width 237 height 43
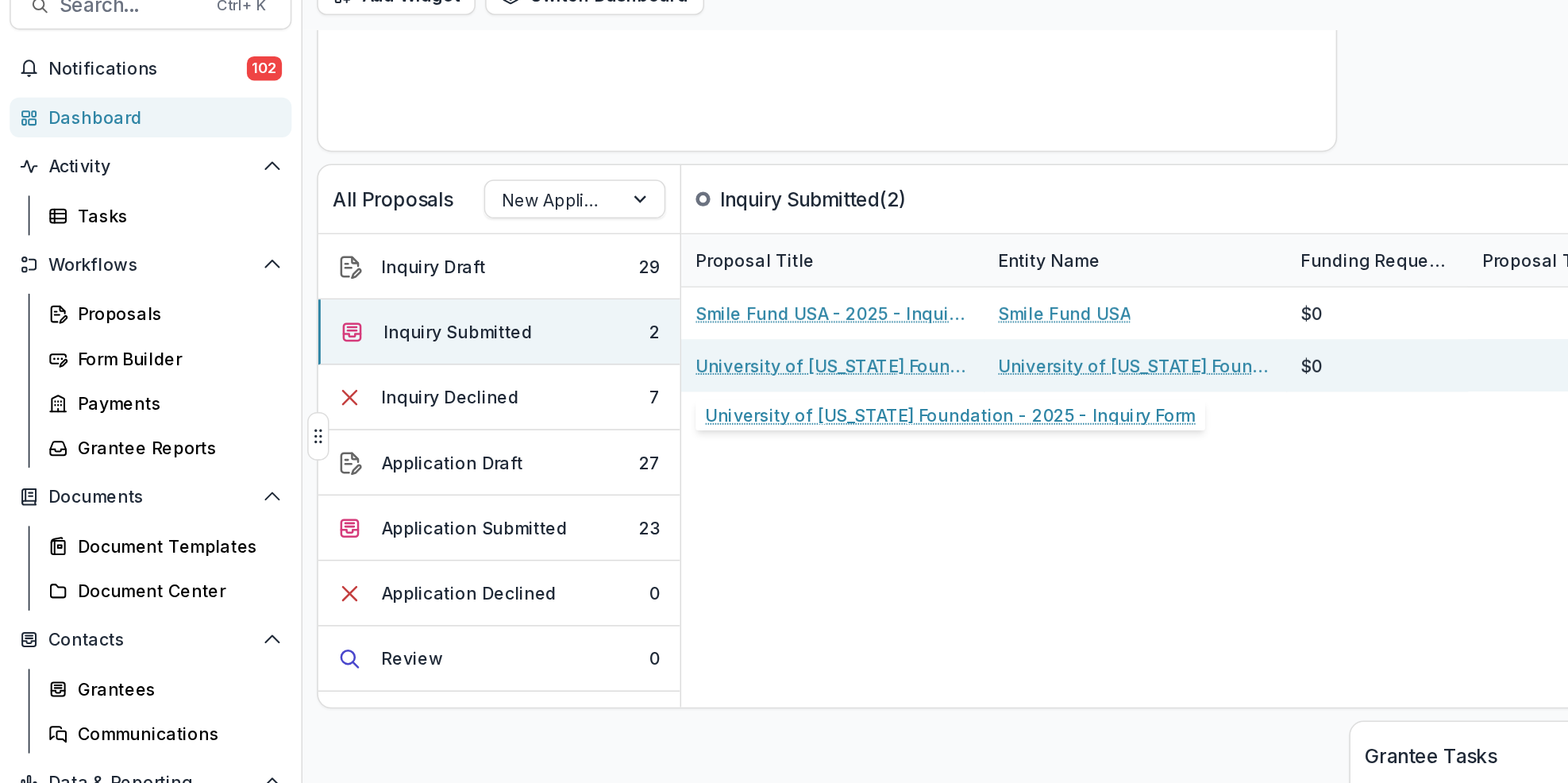
click at [513, 308] on link "University of [US_STATE] Foundation - 2025 - Inquiry Form" at bounding box center [546, 309] width 180 height 17
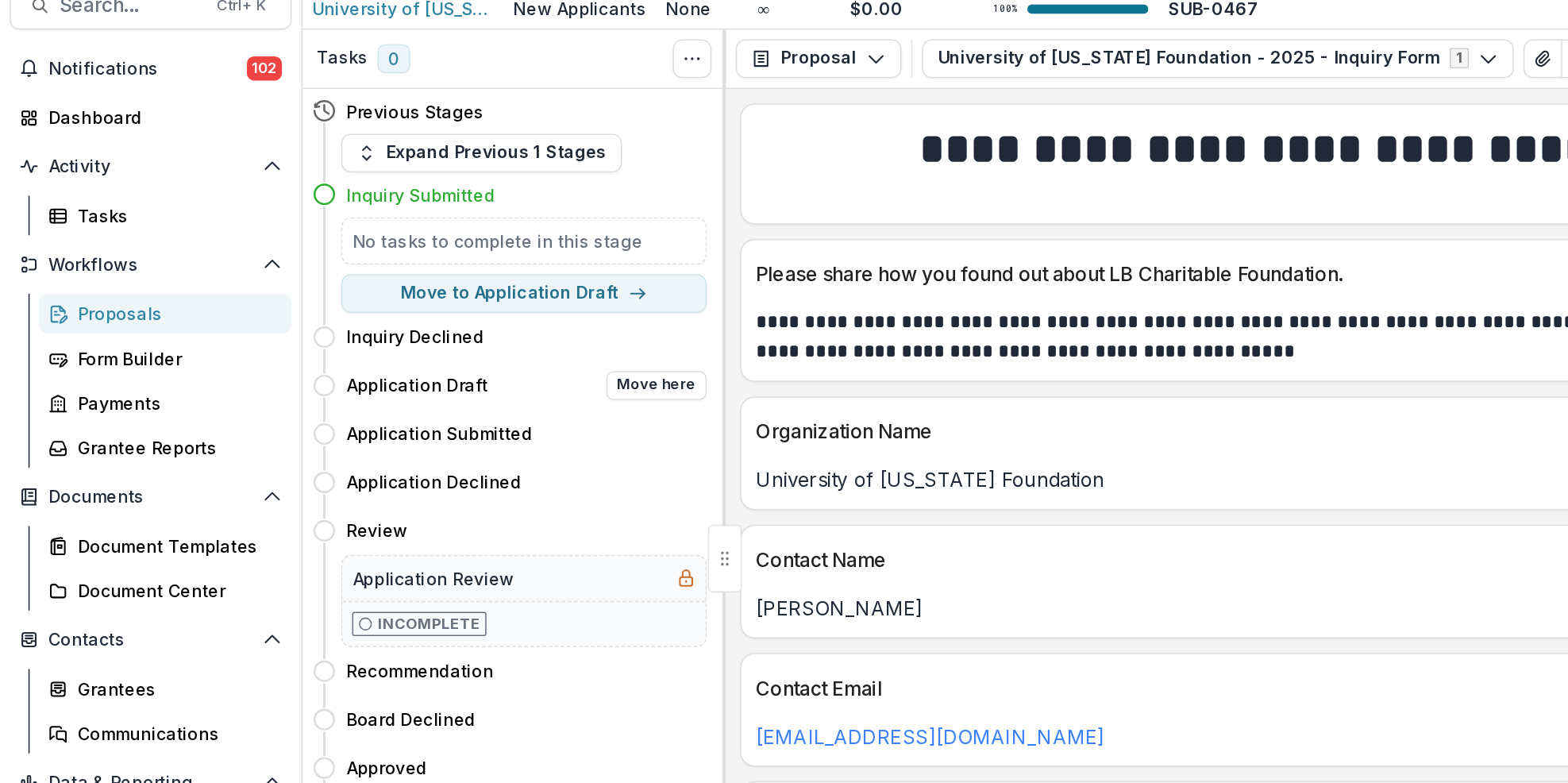
click at [390, 322] on div "Application Draft Move here" at bounding box center [345, 322] width 237 height 19
click at [410, 320] on button "Move here" at bounding box center [430, 322] width 66 height 19
select select "**********"
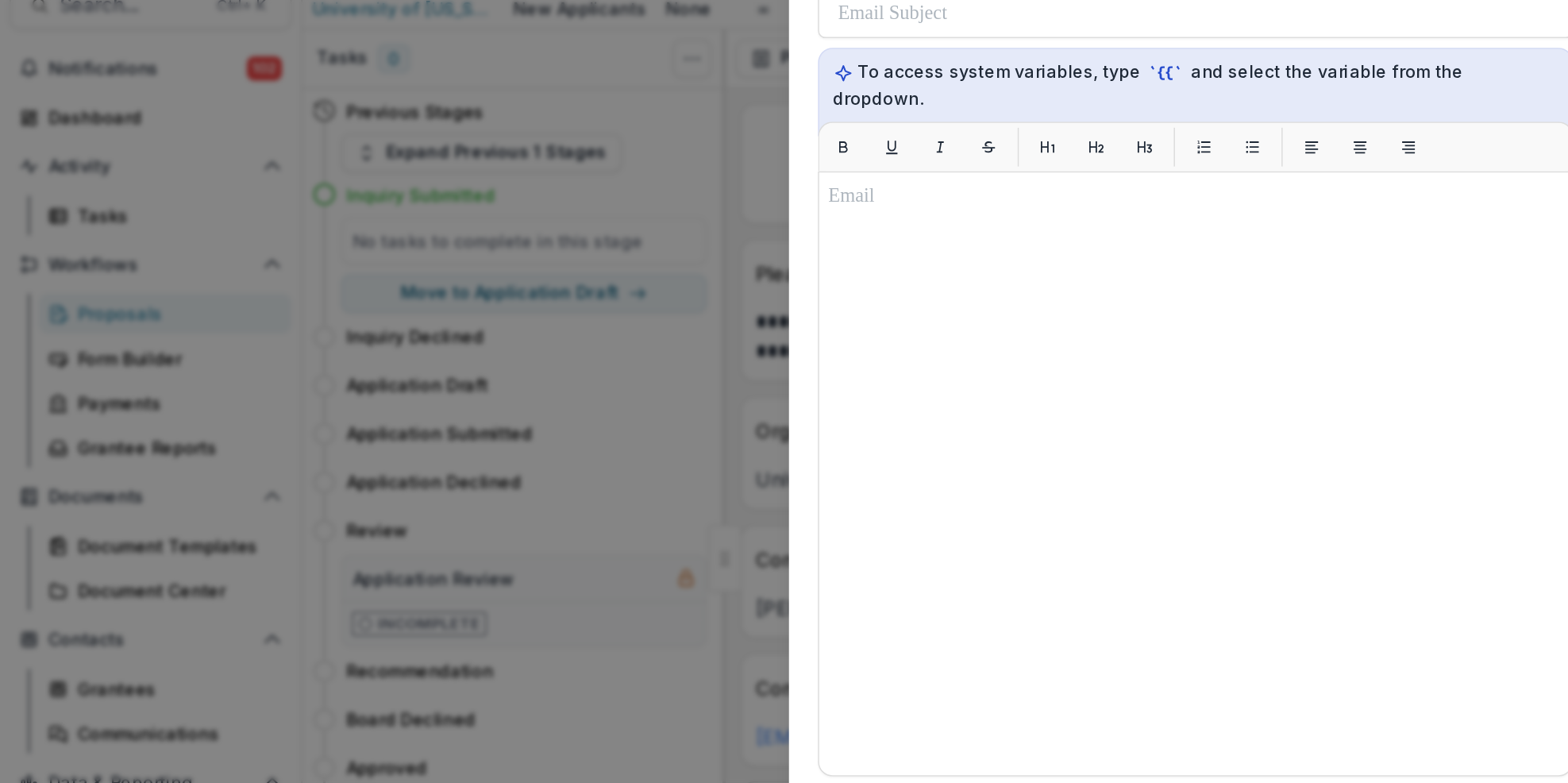
scroll to position [289, 0]
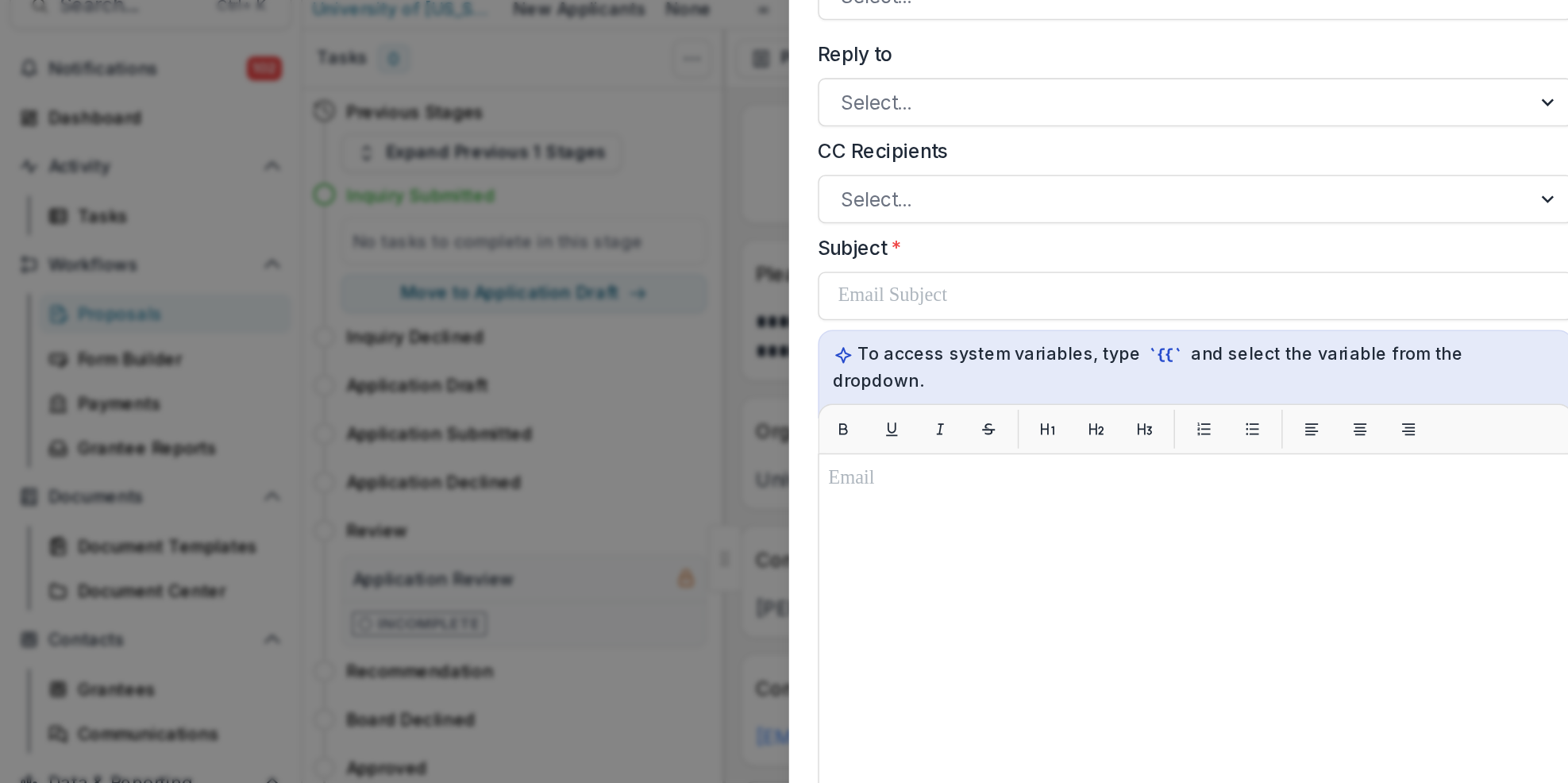
click at [356, 349] on div "**********" at bounding box center [784, 391] width 1568 height 783
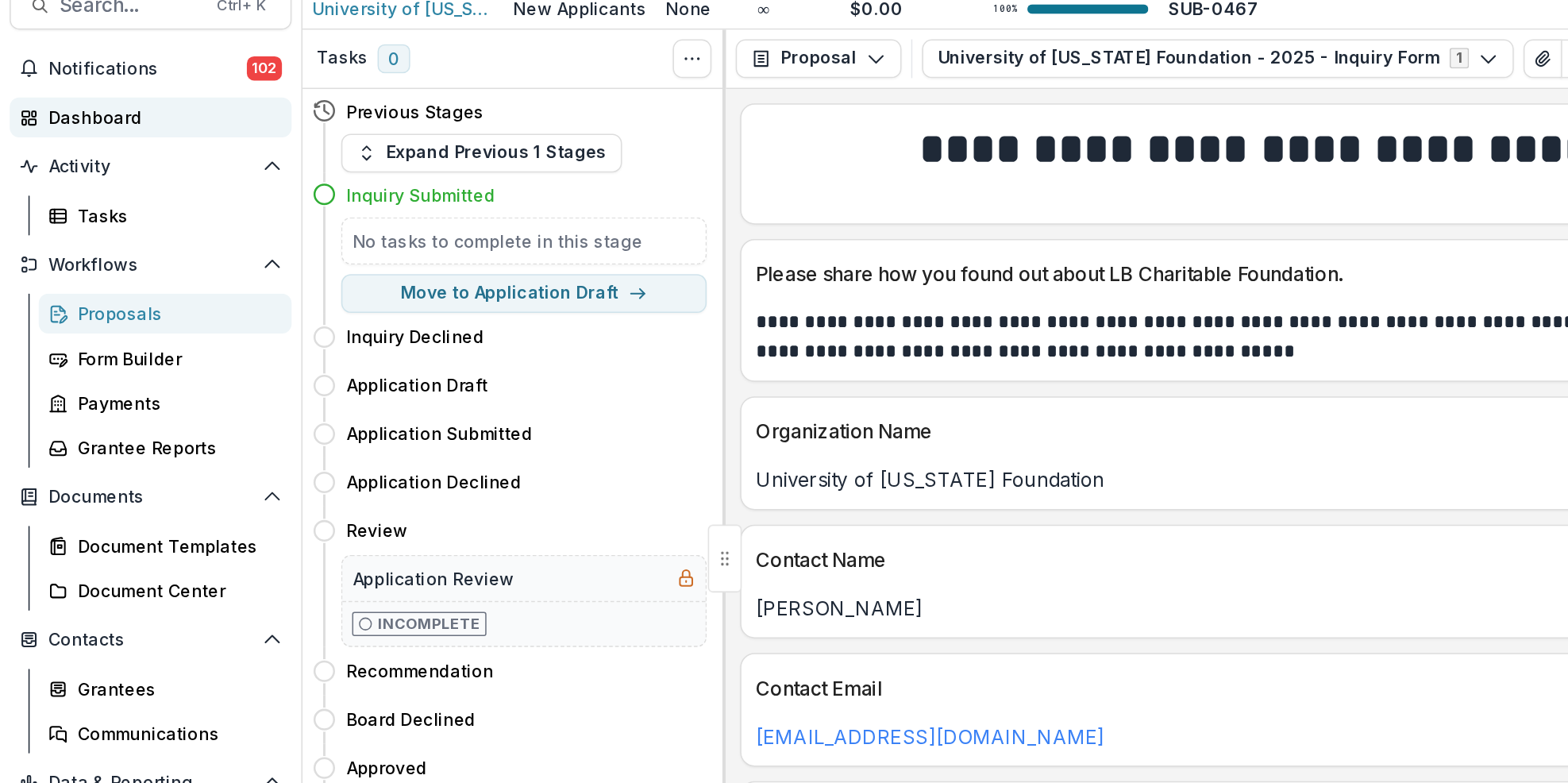
click at [102, 135] on link "Dashboard" at bounding box center [99, 146] width 185 height 26
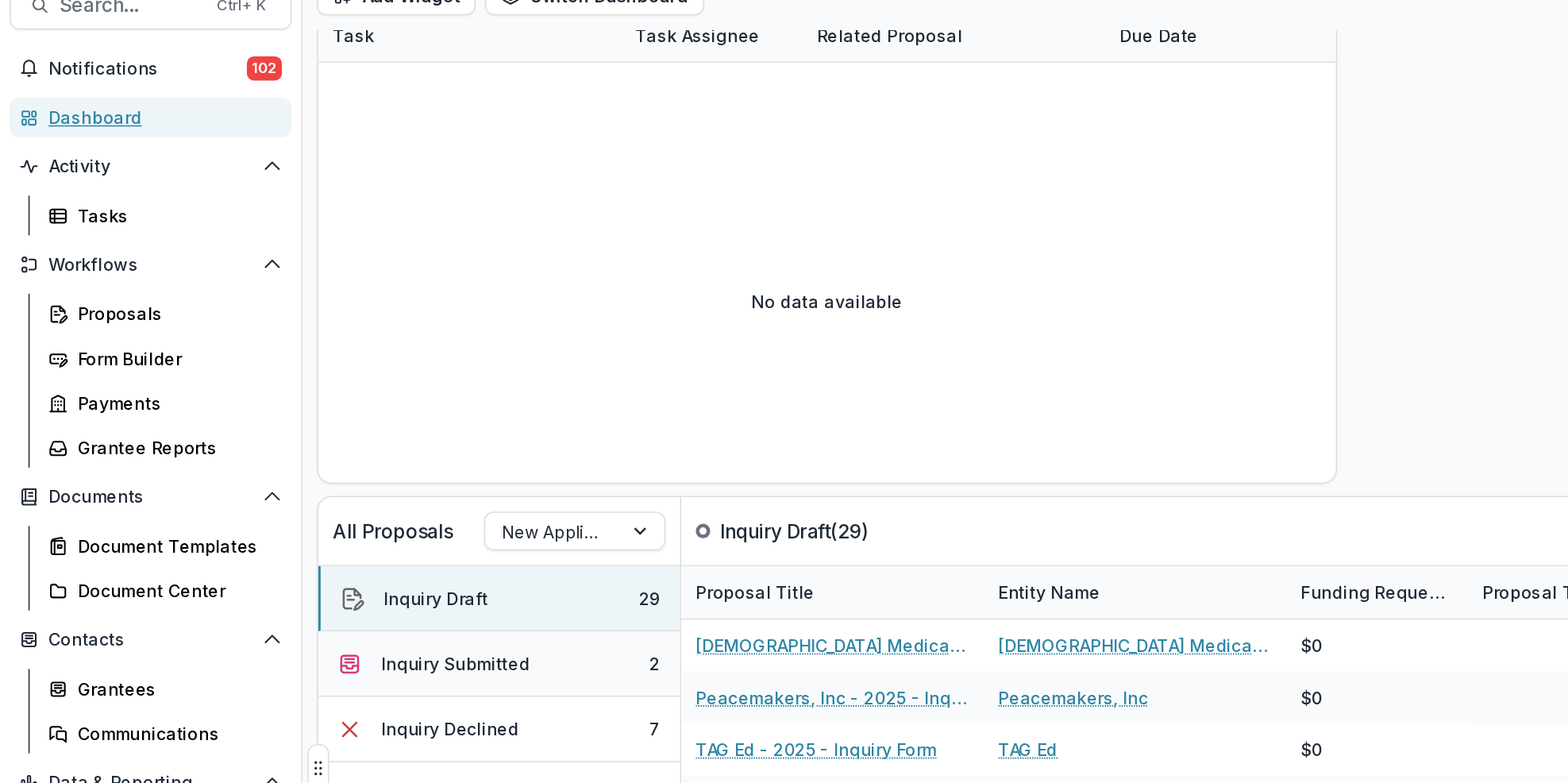
scroll to position [208, 0]
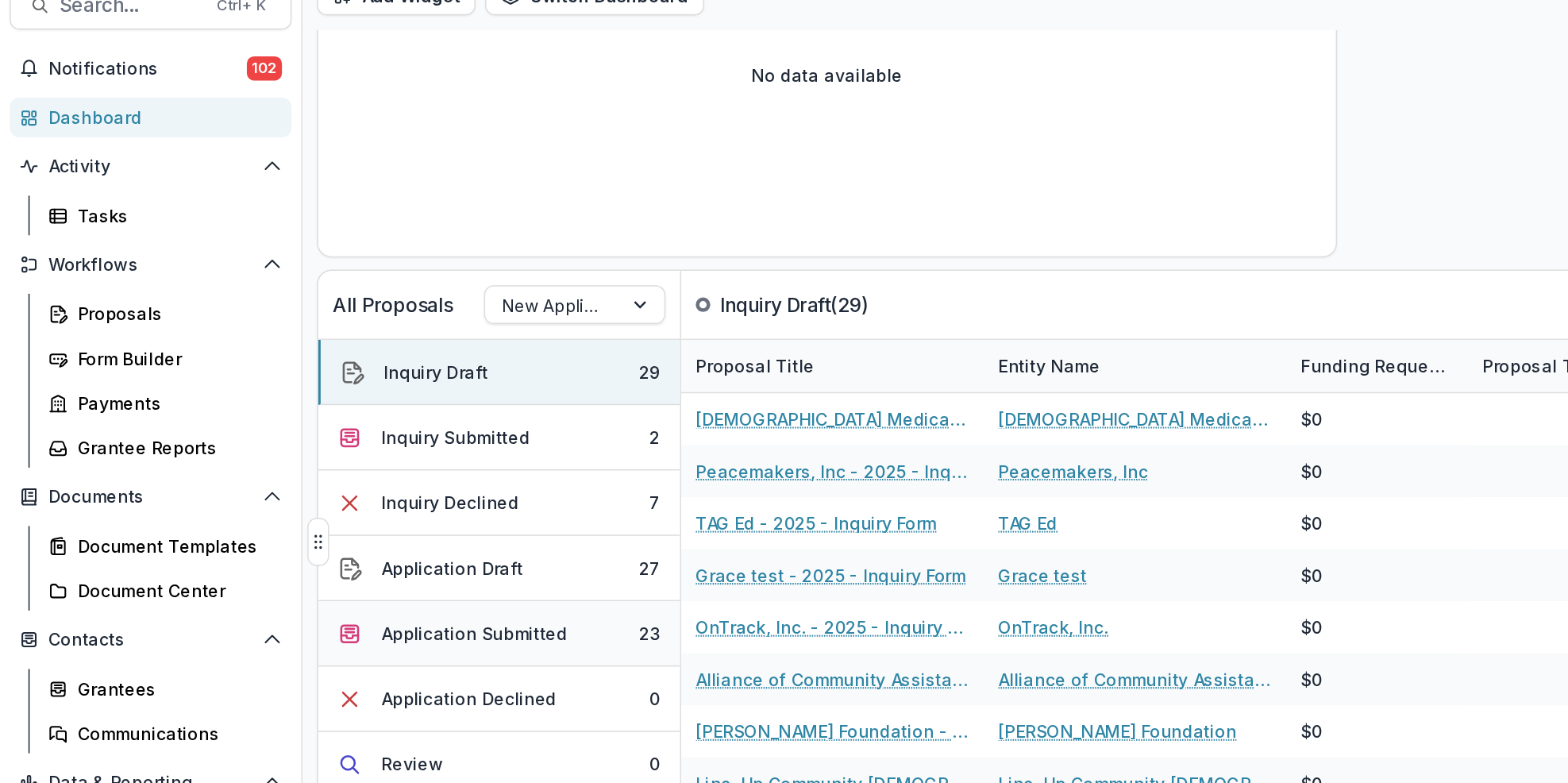
click at [378, 494] on button "Application Submitted 23" at bounding box center [328, 485] width 237 height 43
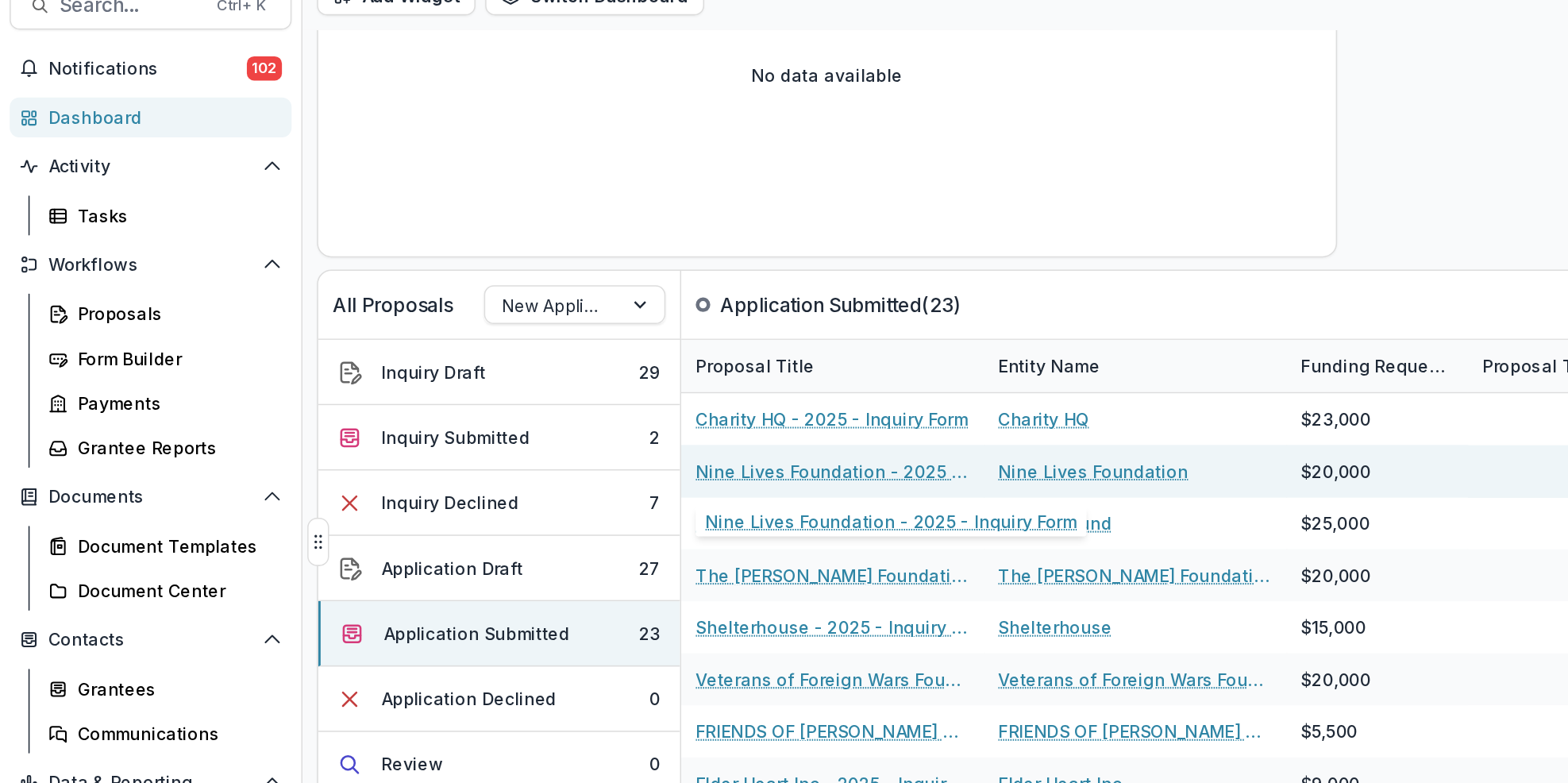
click at [509, 382] on link "Nine Lives Foundation - 2025 - Inquiry Form" at bounding box center [546, 379] width 180 height 17
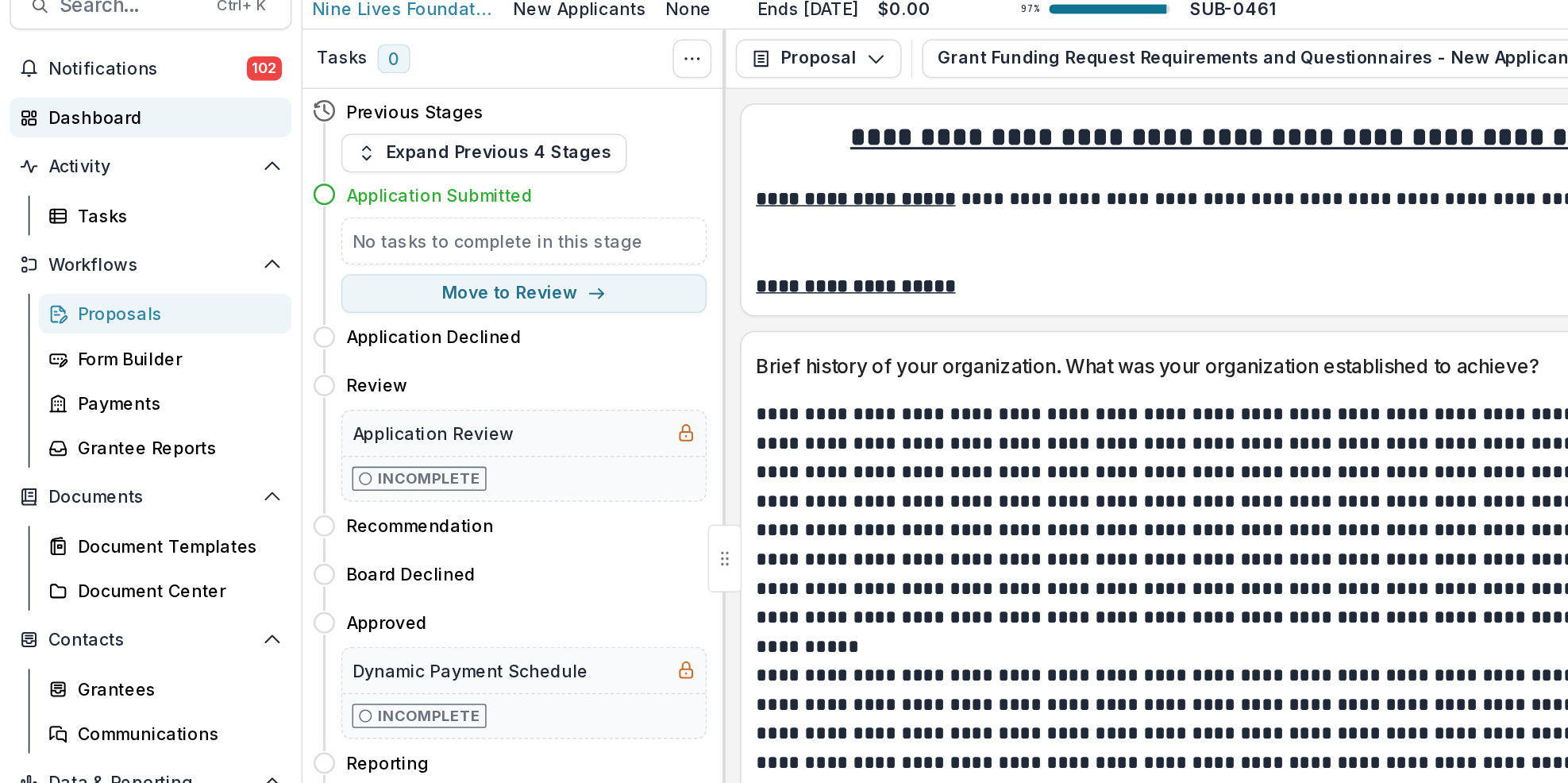
click at [108, 145] on div "Dashboard" at bounding box center [105, 146] width 147 height 17
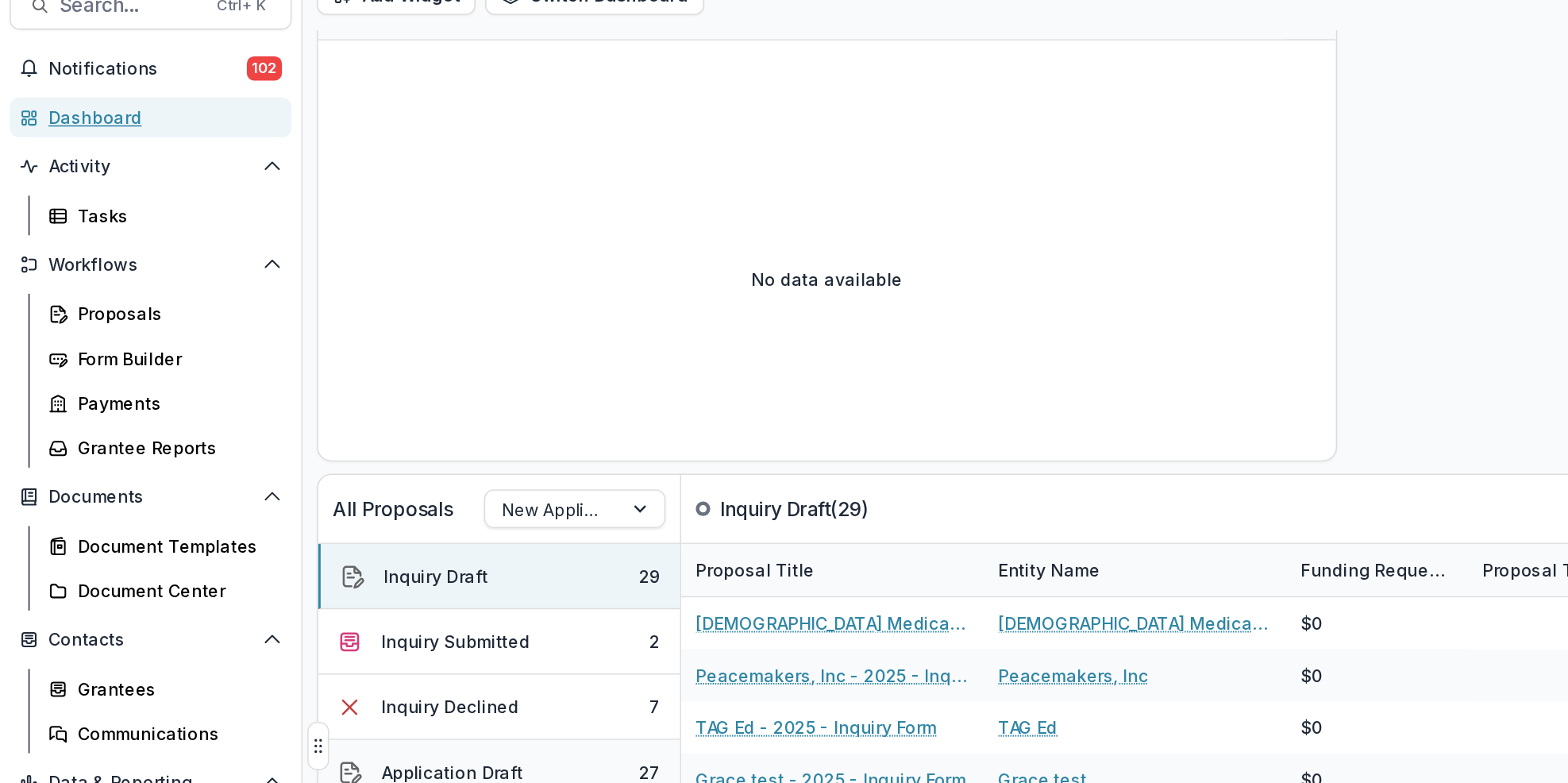
scroll to position [277, 0]
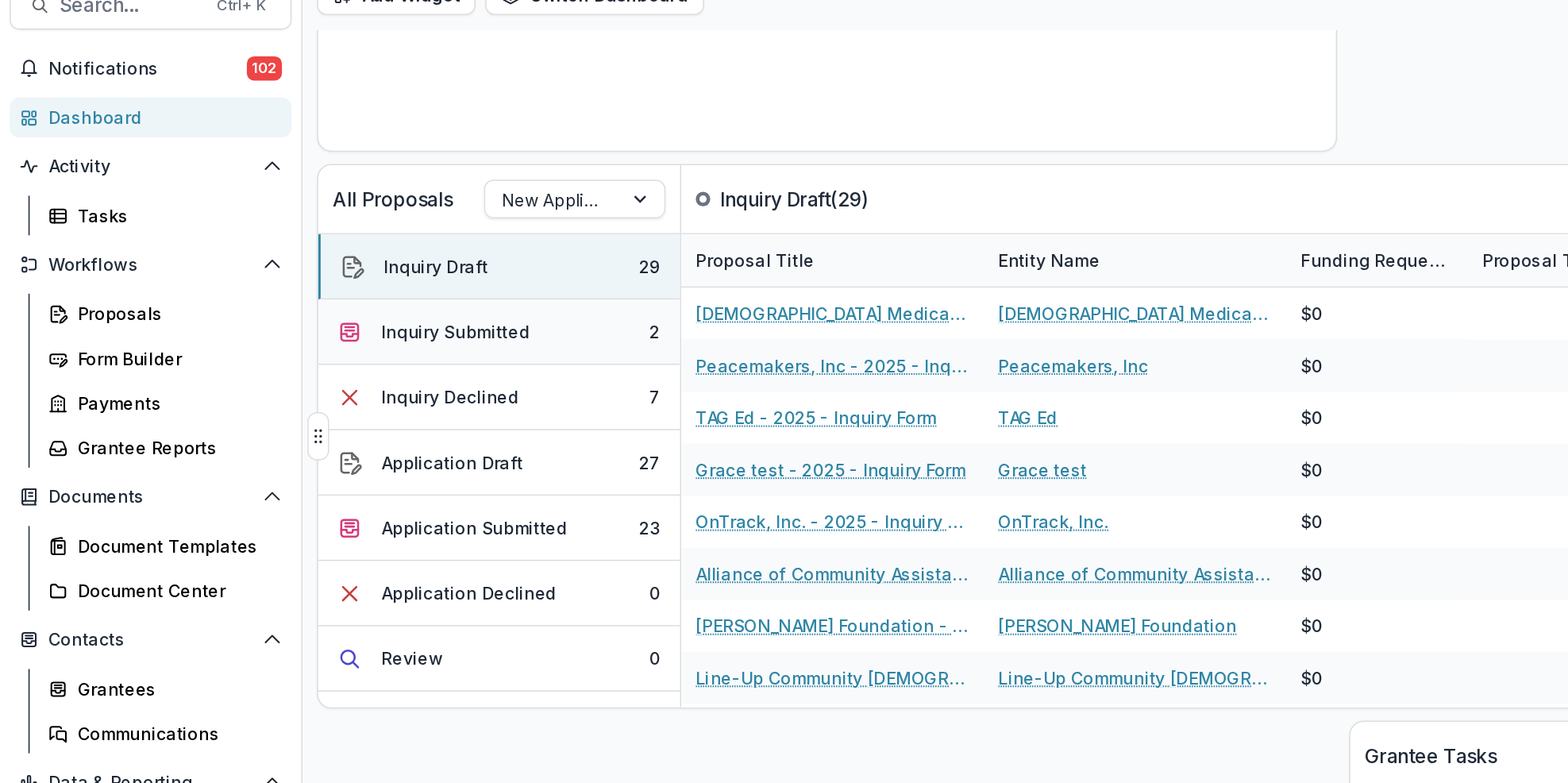
click at [366, 286] on button "Inquiry Submitted 2" at bounding box center [328, 287] width 237 height 43
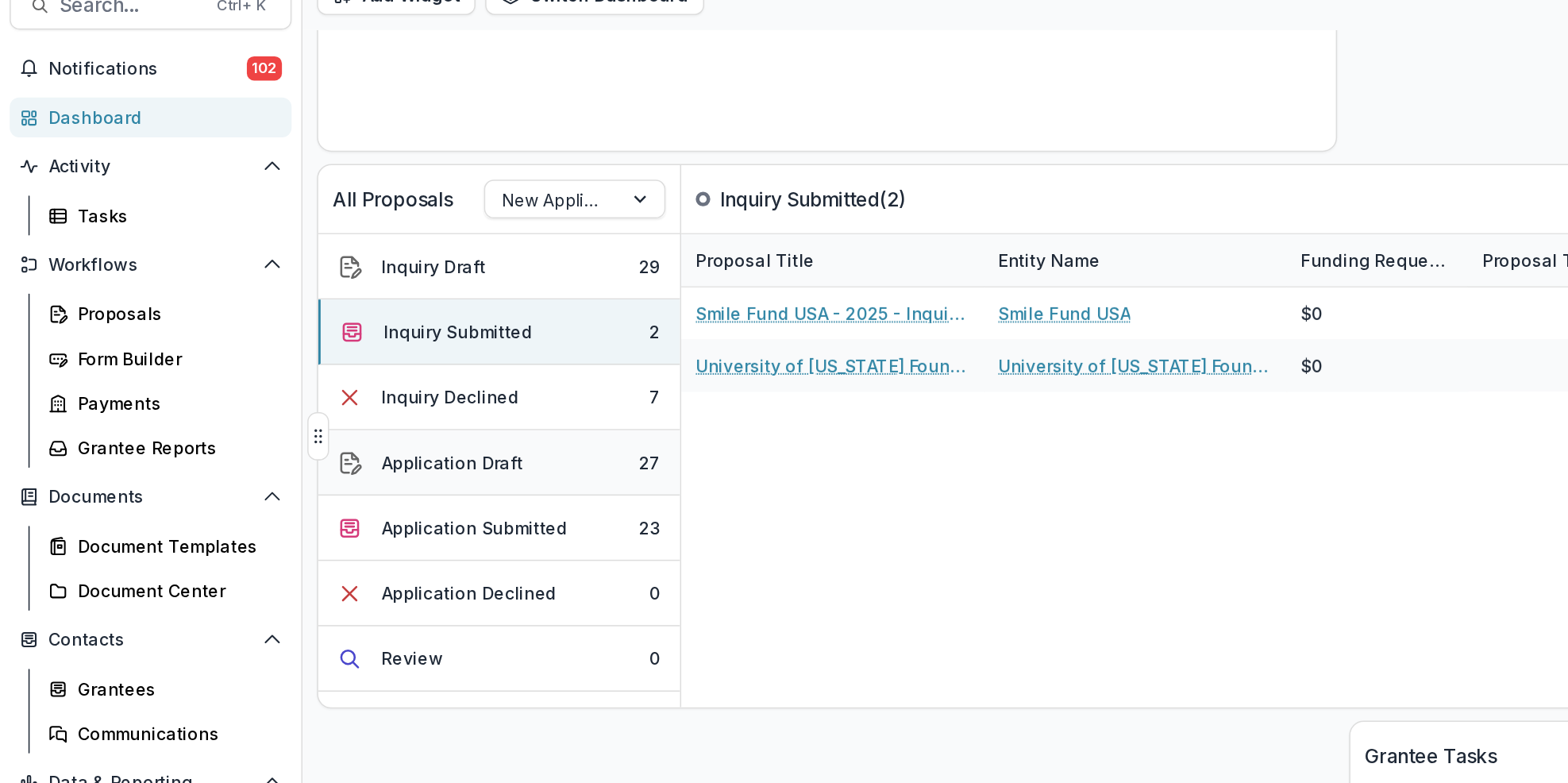
click at [388, 374] on button "Application Draft 27" at bounding box center [328, 373] width 237 height 43
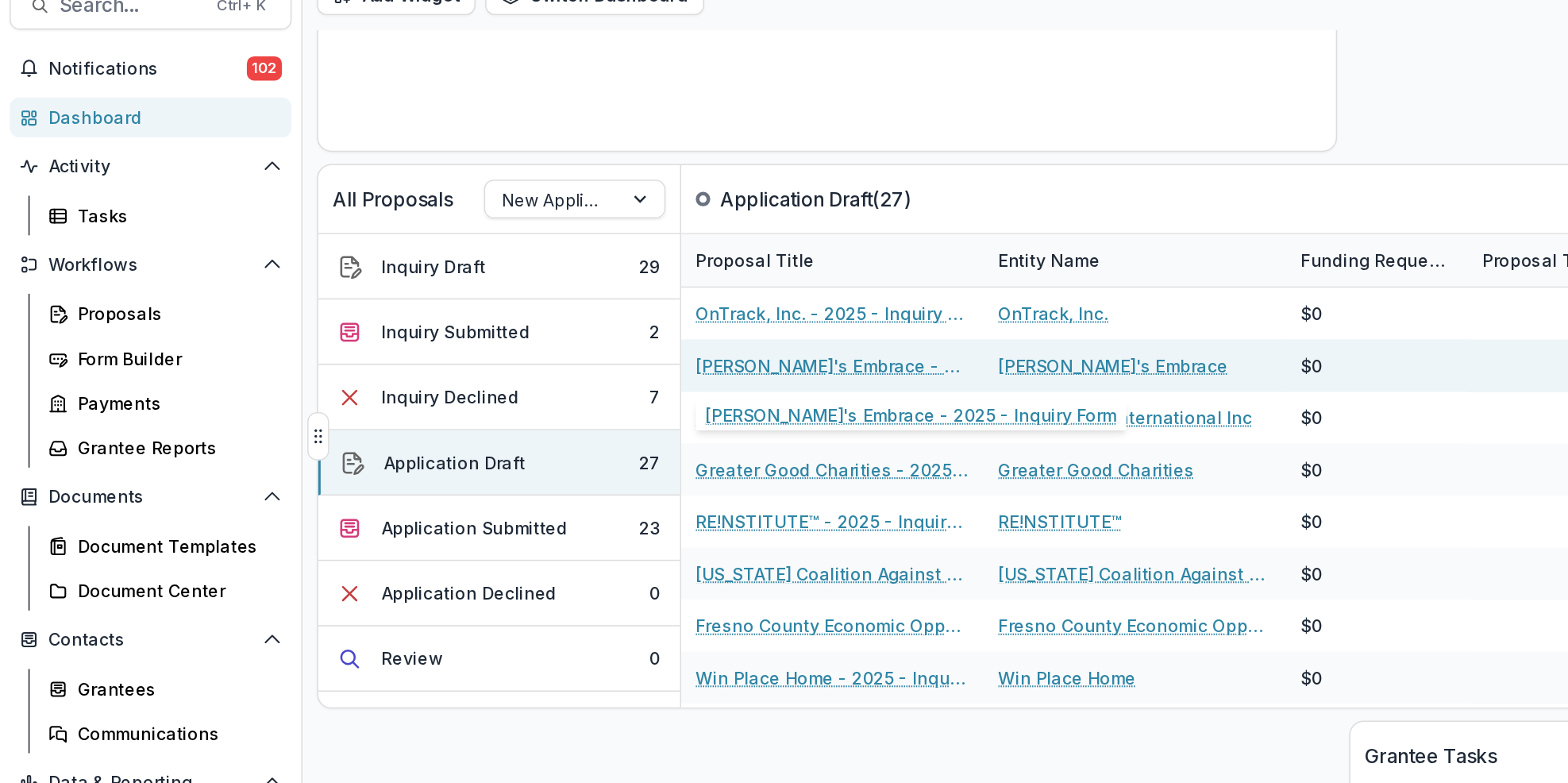
click at [513, 309] on link "[PERSON_NAME]'s Embrace - 2025 - Inquiry Form" at bounding box center [546, 309] width 180 height 17
